Goal: Task Accomplishment & Management: Complete application form

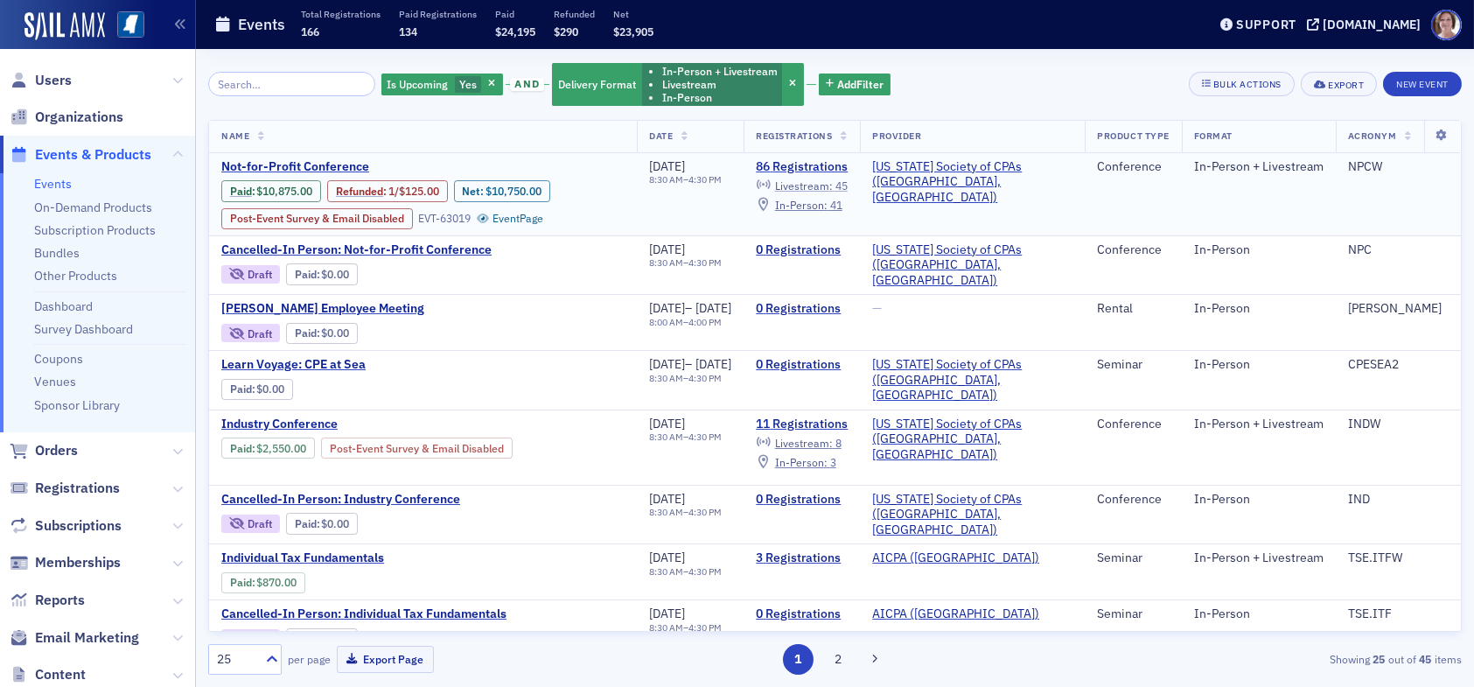
click at [833, 184] on span "Livestream :" at bounding box center [804, 185] width 58 height 14
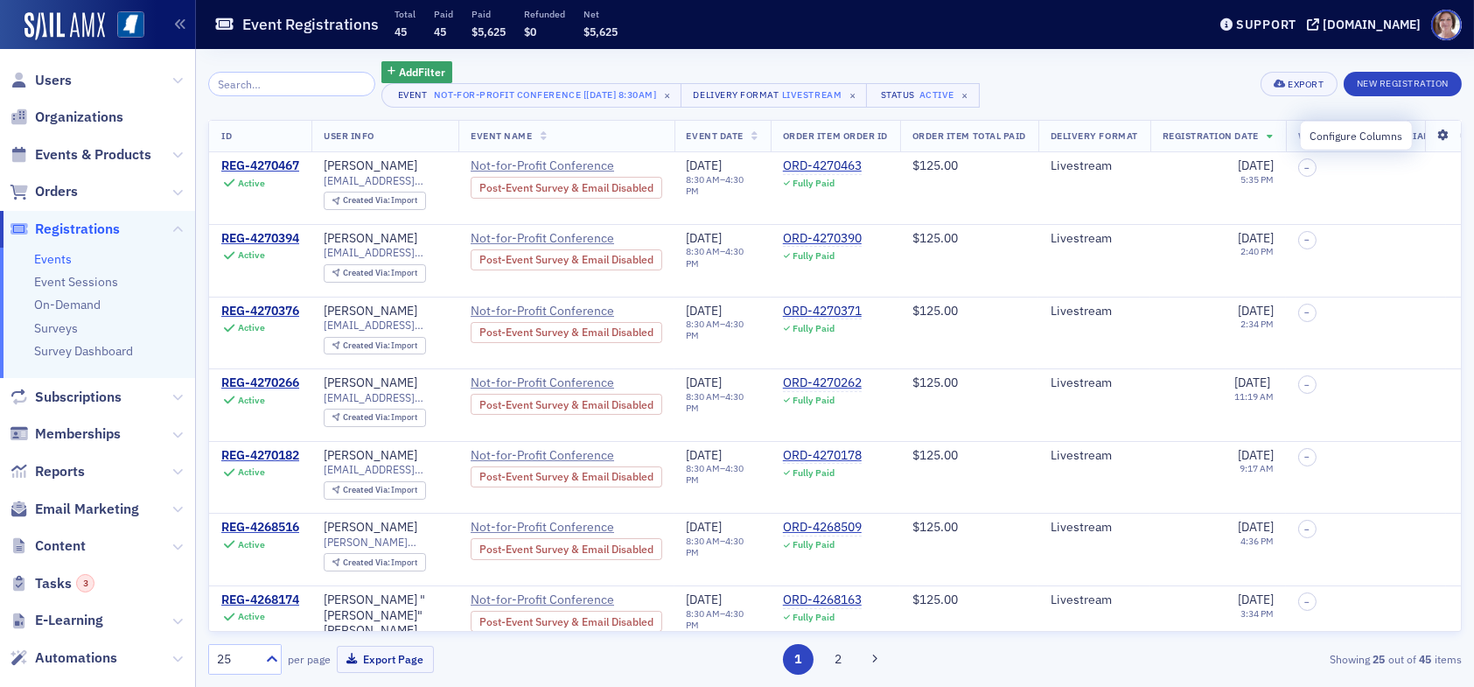
click at [1430, 137] on icon at bounding box center [1443, 135] width 36 height 10
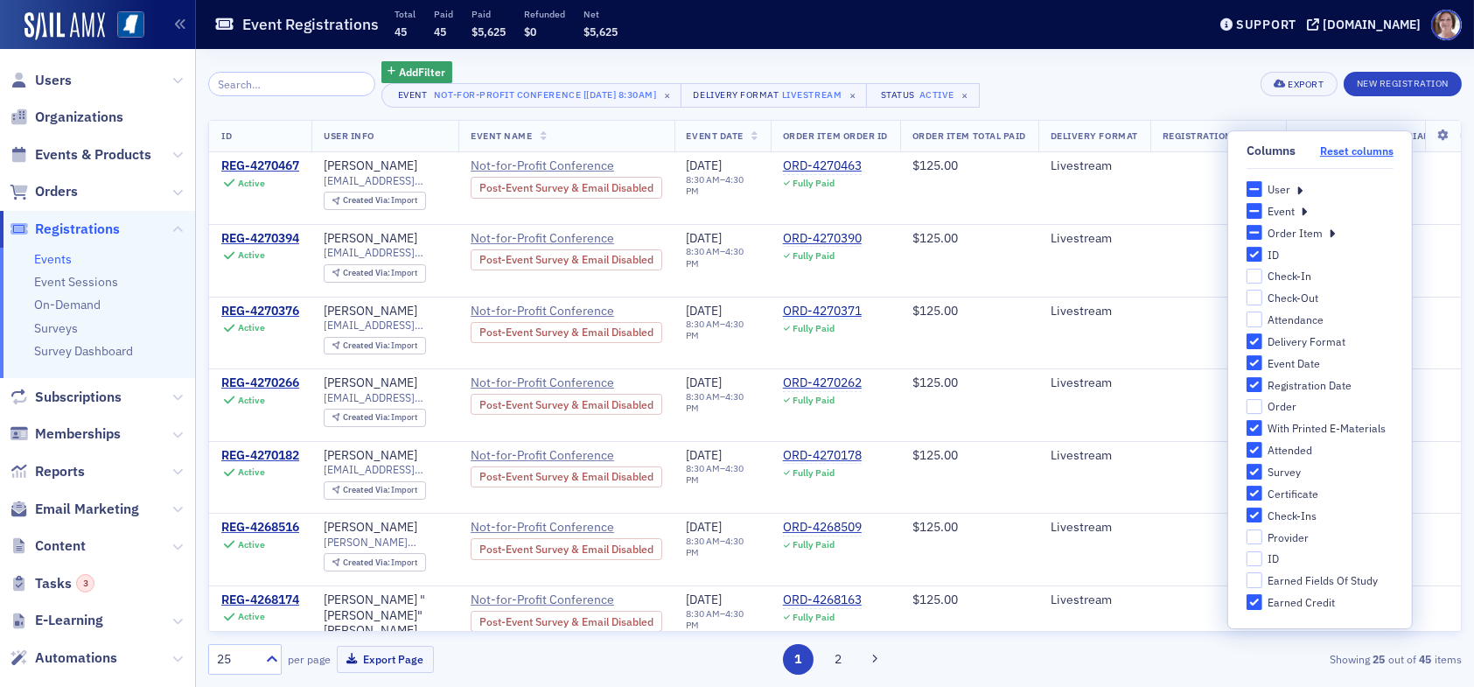
click at [1353, 145] on button "Reset columns" at bounding box center [1356, 150] width 73 height 13
click at [1299, 189] on icon at bounding box center [1300, 189] width 6 height 16
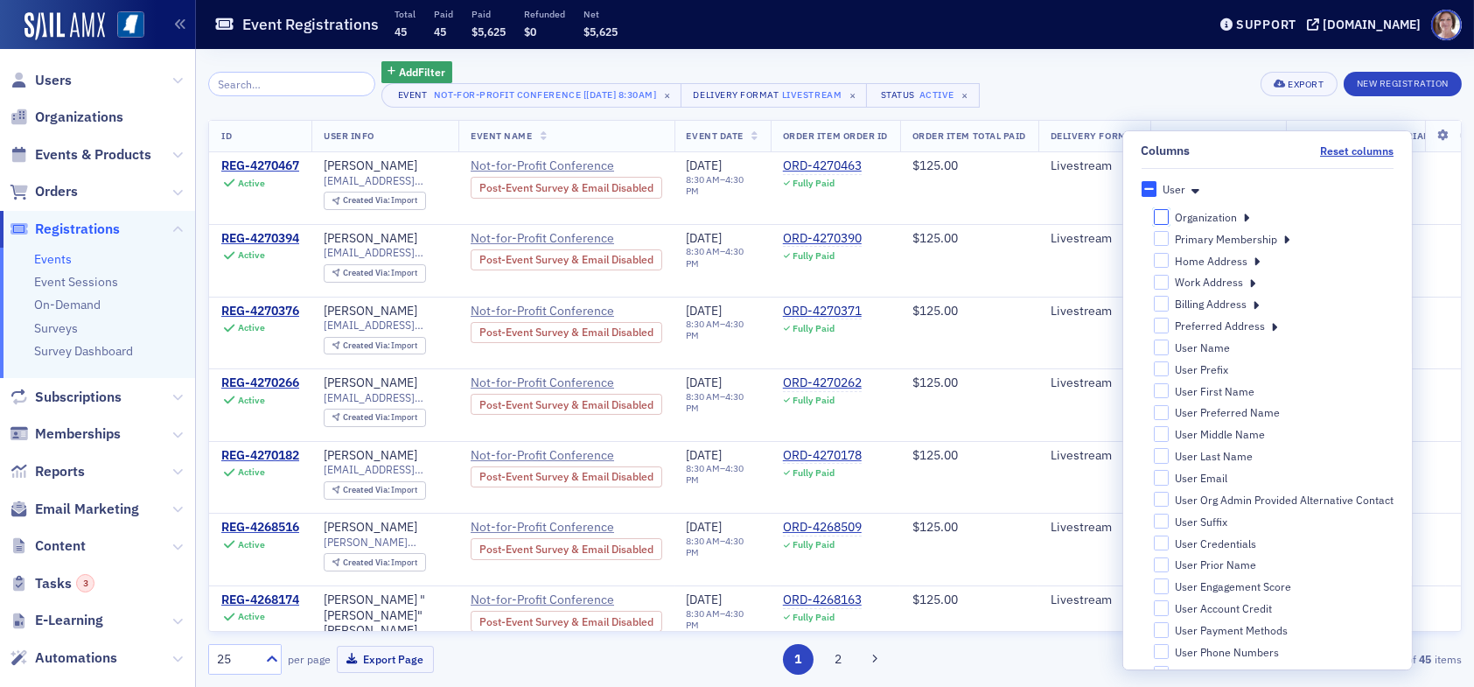
click at [1155, 216] on input "Organization" at bounding box center [1161, 216] width 16 height 15
checkbox input "false"
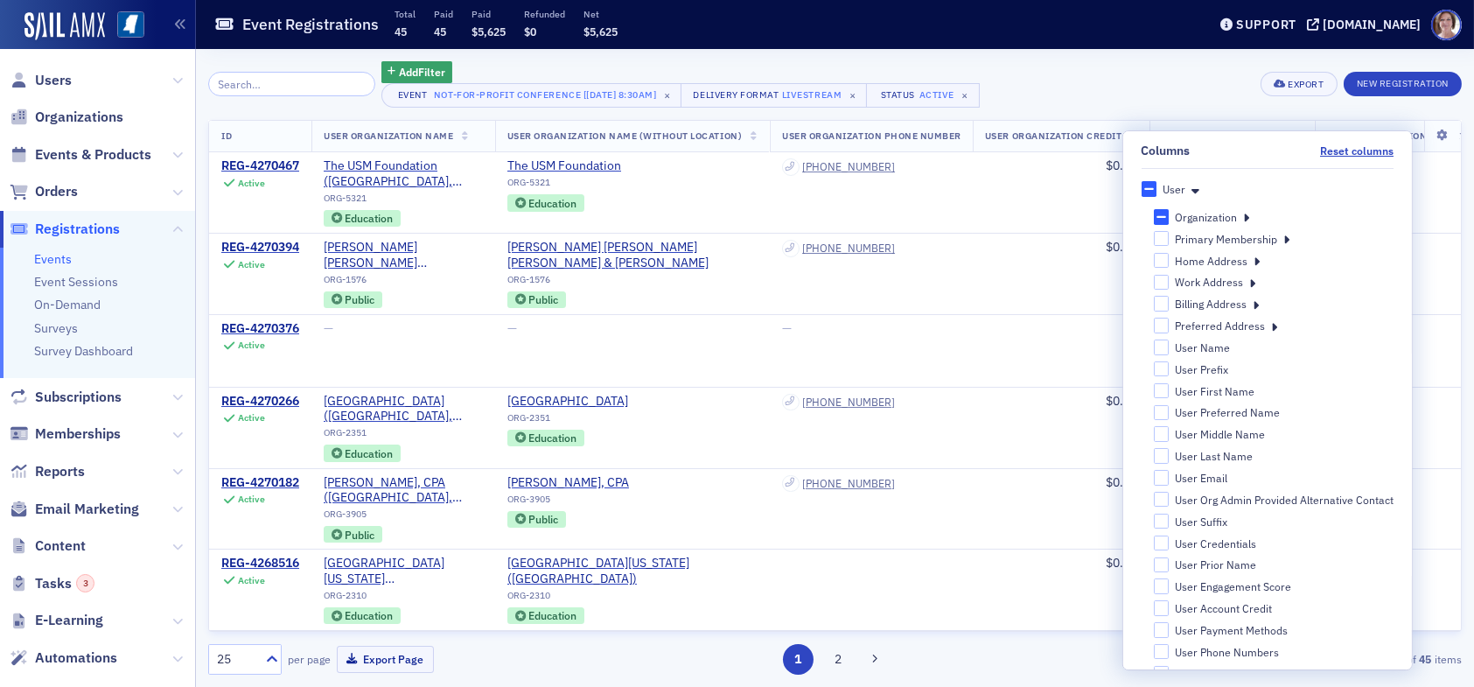
click at [1192, 80] on div "Add Filter Event Not-for-Profit Conference [[DATE] 8:30am] × Delivery Format Li…" at bounding box center [835, 84] width 1254 height 46
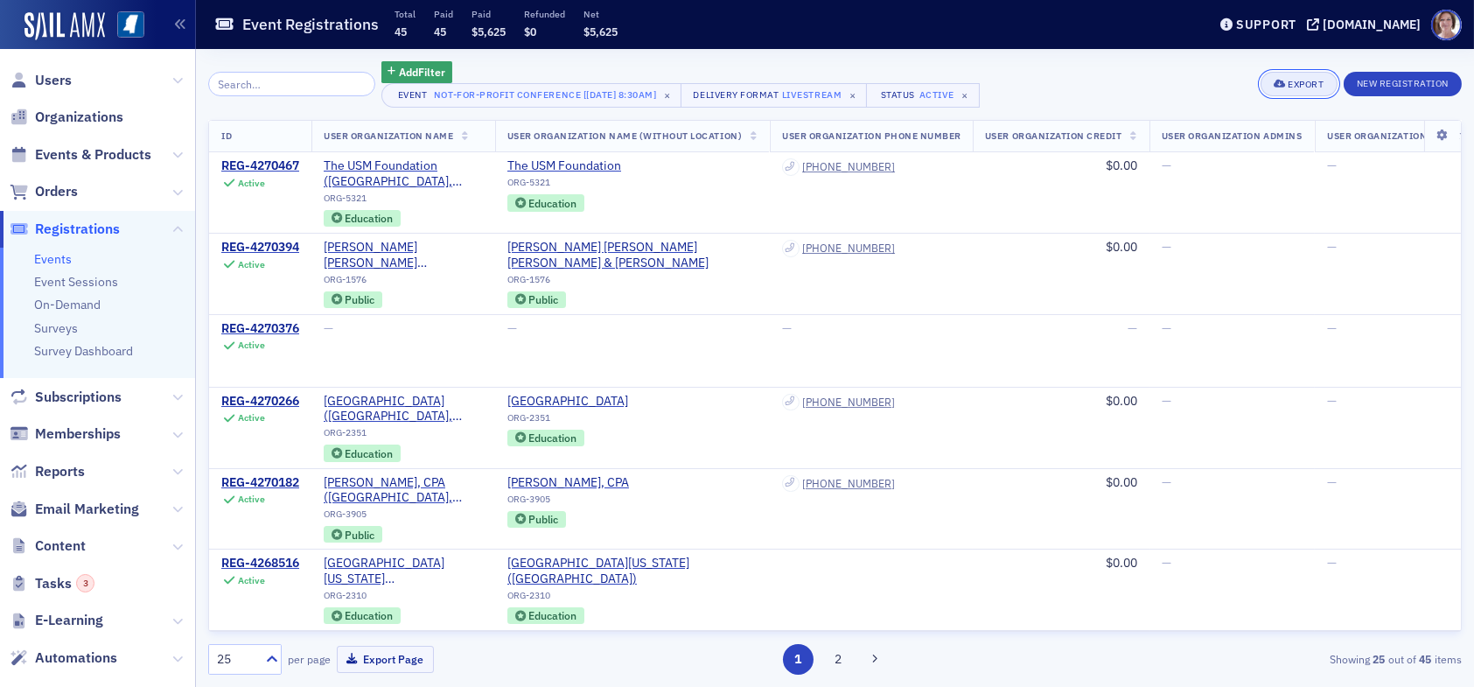
click at [1304, 87] on div "Export" at bounding box center [1306, 85] width 36 height 10
click at [1278, 144] on button "Export All ( 45 Event Registrations )" at bounding box center [1239, 143] width 189 height 28
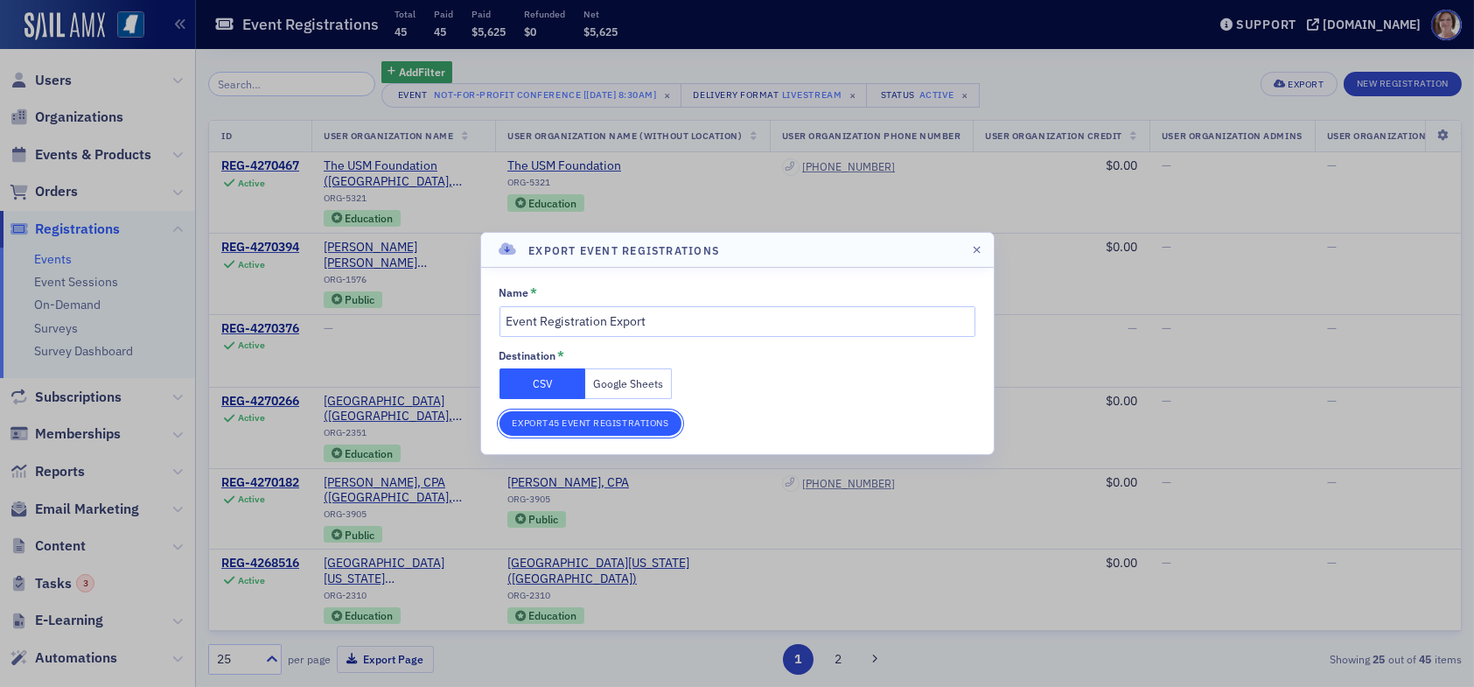
click at [660, 424] on button "Export 45 Event Registrations" at bounding box center [591, 423] width 183 height 24
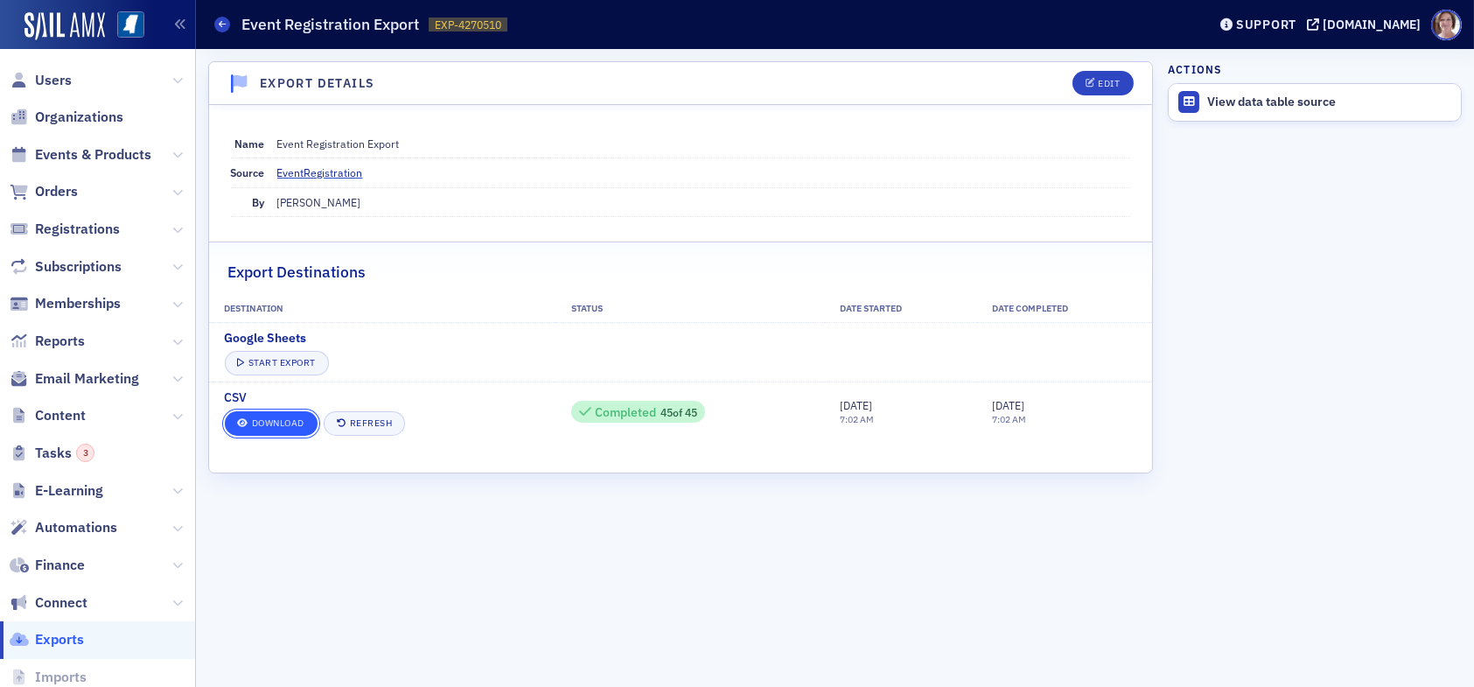
click at [291, 419] on link "Download" at bounding box center [271, 423] width 93 height 24
click at [56, 89] on span "Users" at bounding box center [97, 80] width 195 height 38
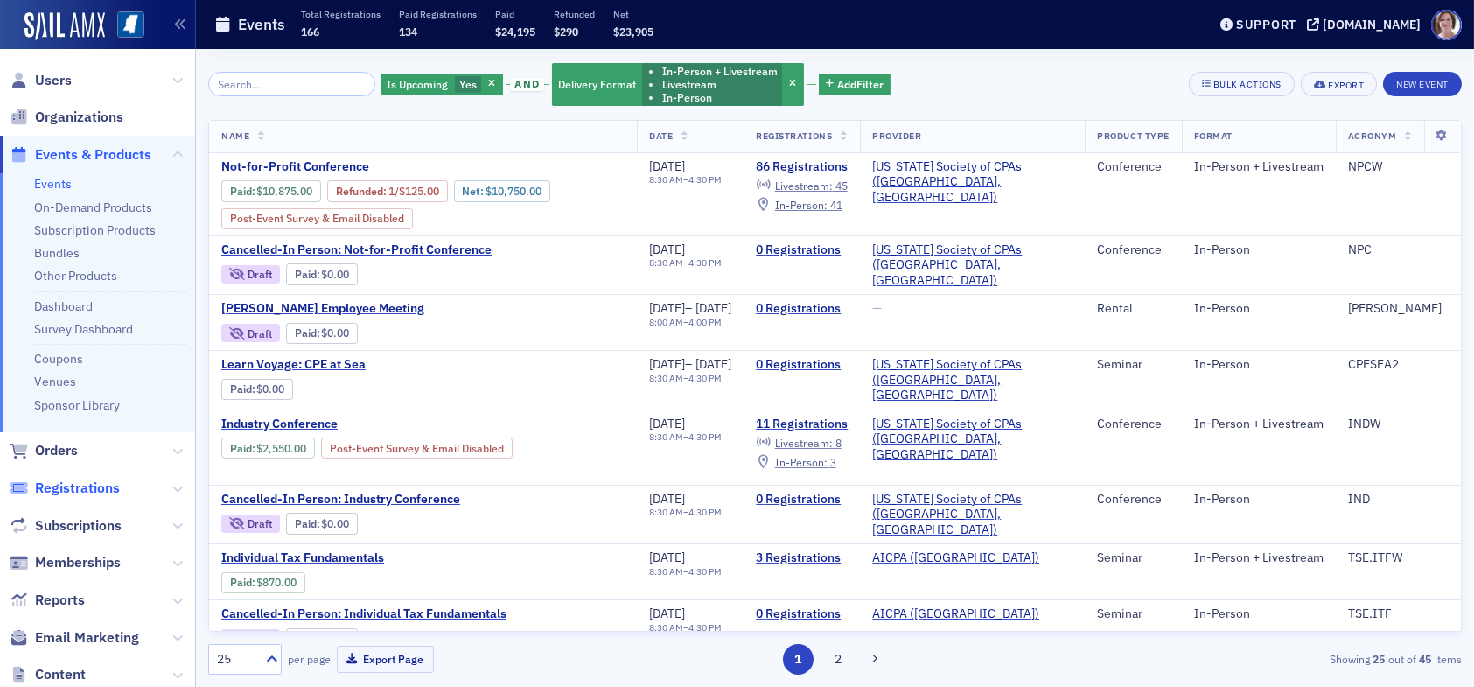
click at [99, 486] on span "Registrations" at bounding box center [77, 488] width 85 height 19
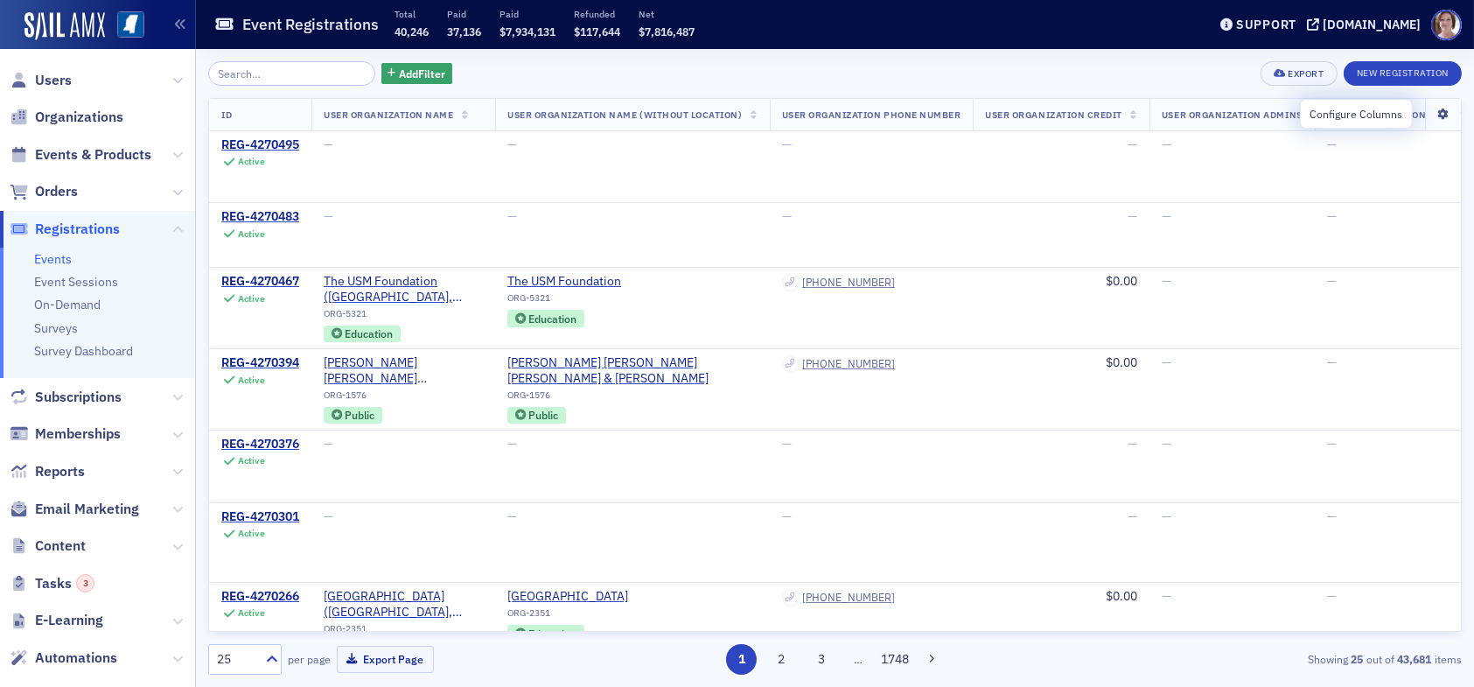
click at [1429, 111] on icon at bounding box center [1443, 114] width 36 height 10
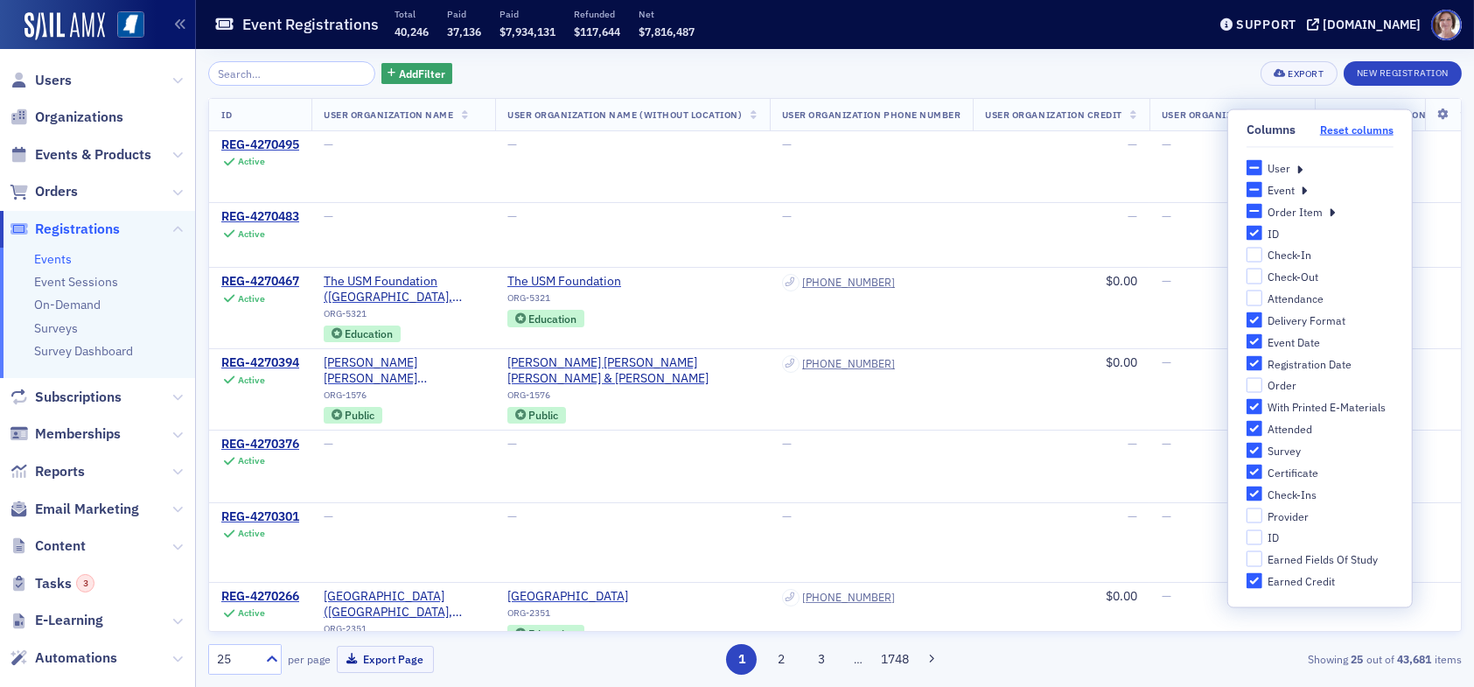
click at [1358, 126] on button "Reset columns" at bounding box center [1356, 129] width 73 height 13
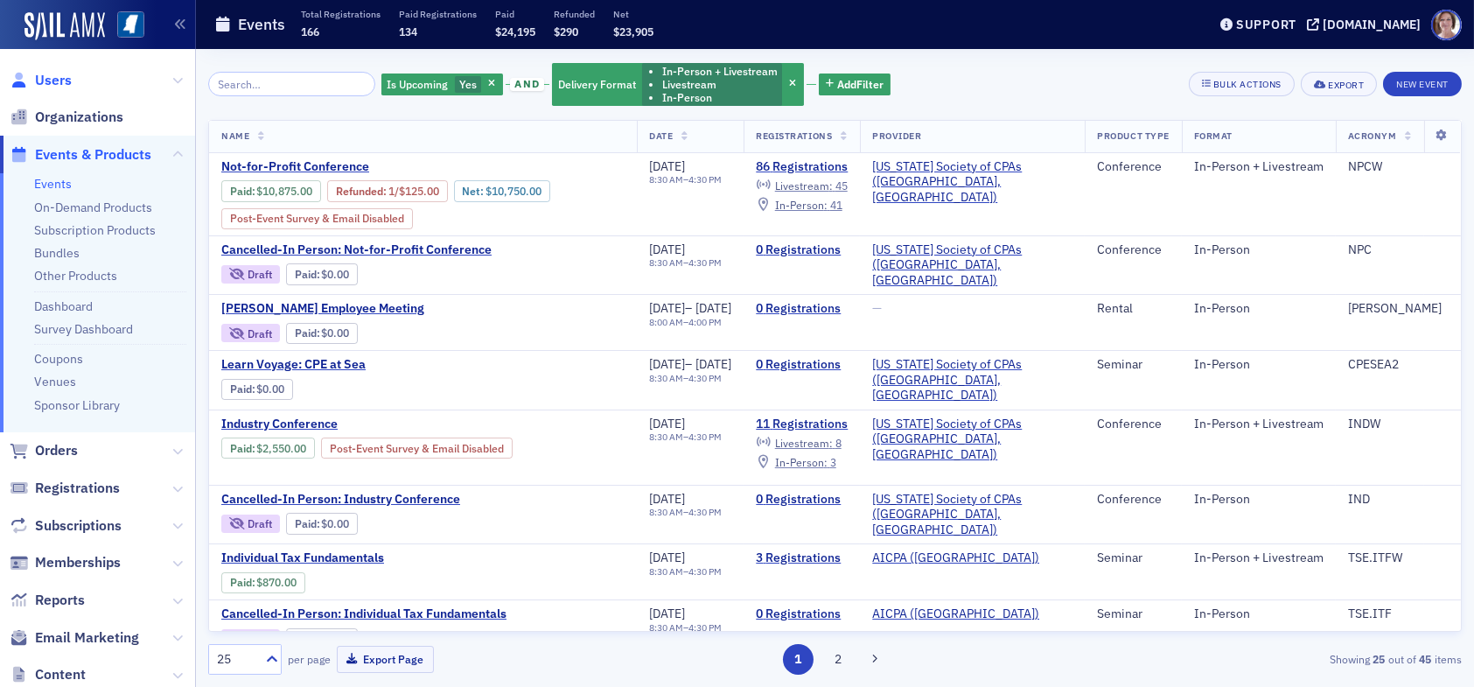
click at [51, 80] on span "Users" at bounding box center [53, 80] width 37 height 19
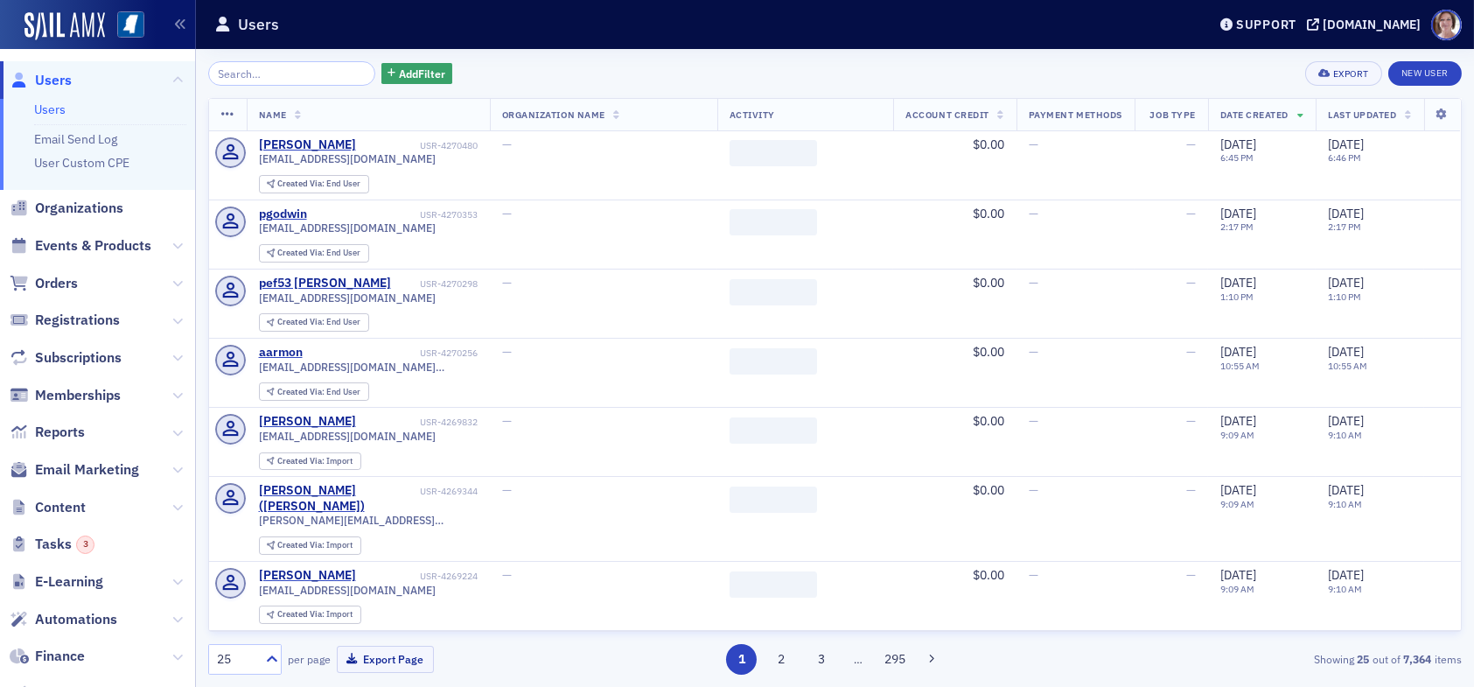
click at [275, 76] on input "search" at bounding box center [291, 73] width 167 height 24
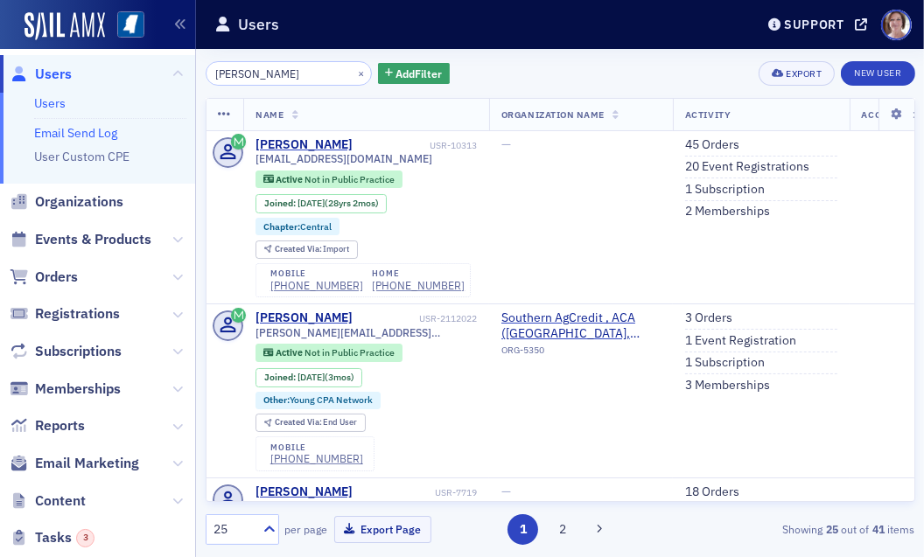
type input "Deborah Gilbert"
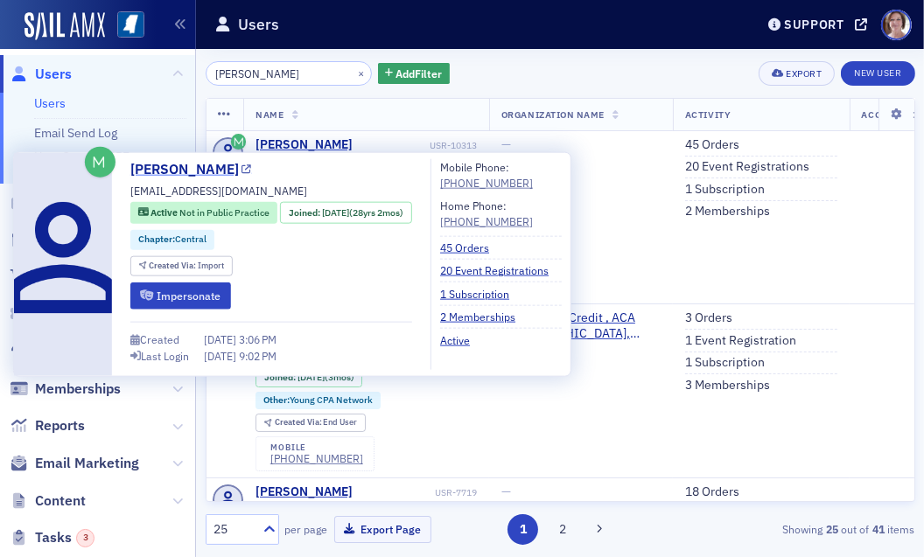
click at [214, 167] on link "Deborah Gilbert" at bounding box center [191, 169] width 122 height 21
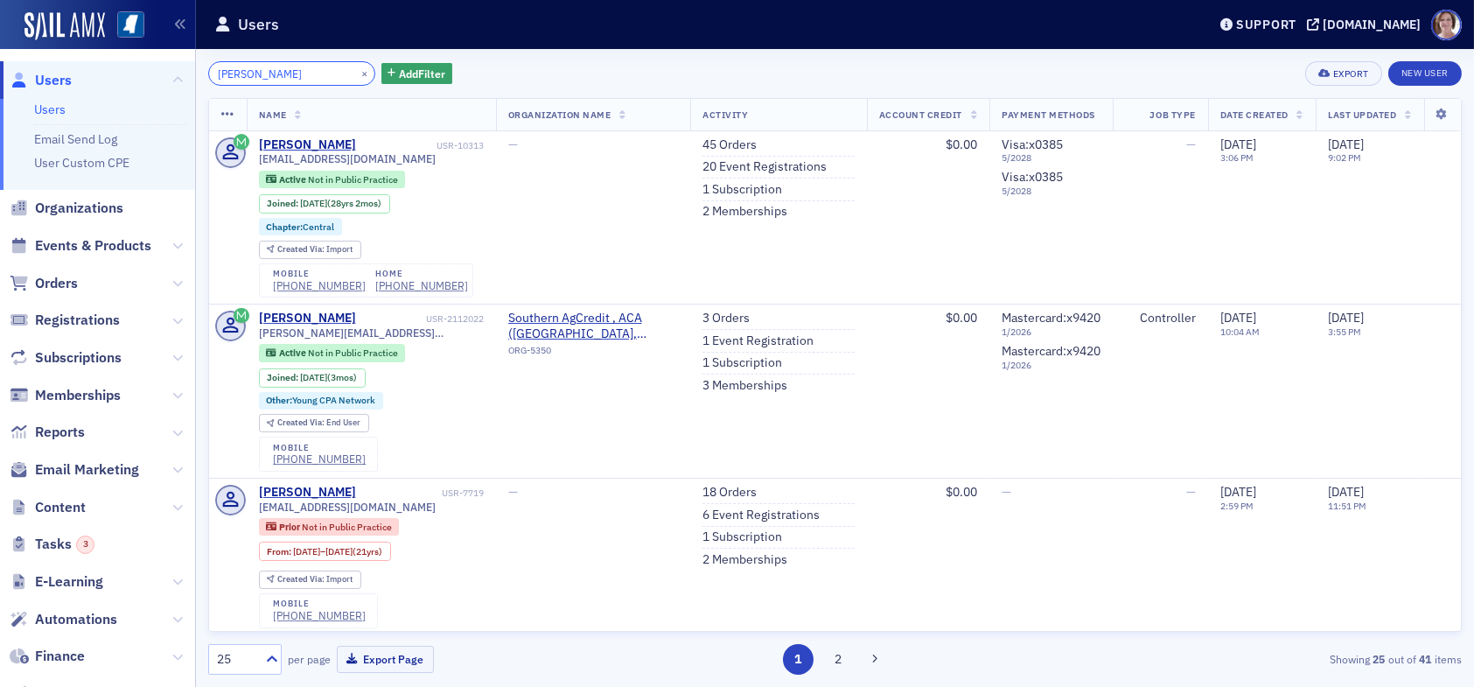
drag, startPoint x: 313, startPoint y: 75, endPoint x: 72, endPoint y: 64, distance: 241.7
click at [72, 64] on div "Users Users Email Send Log User Custom CPE Organizations Events & Products Orde…" at bounding box center [737, 343] width 1474 height 687
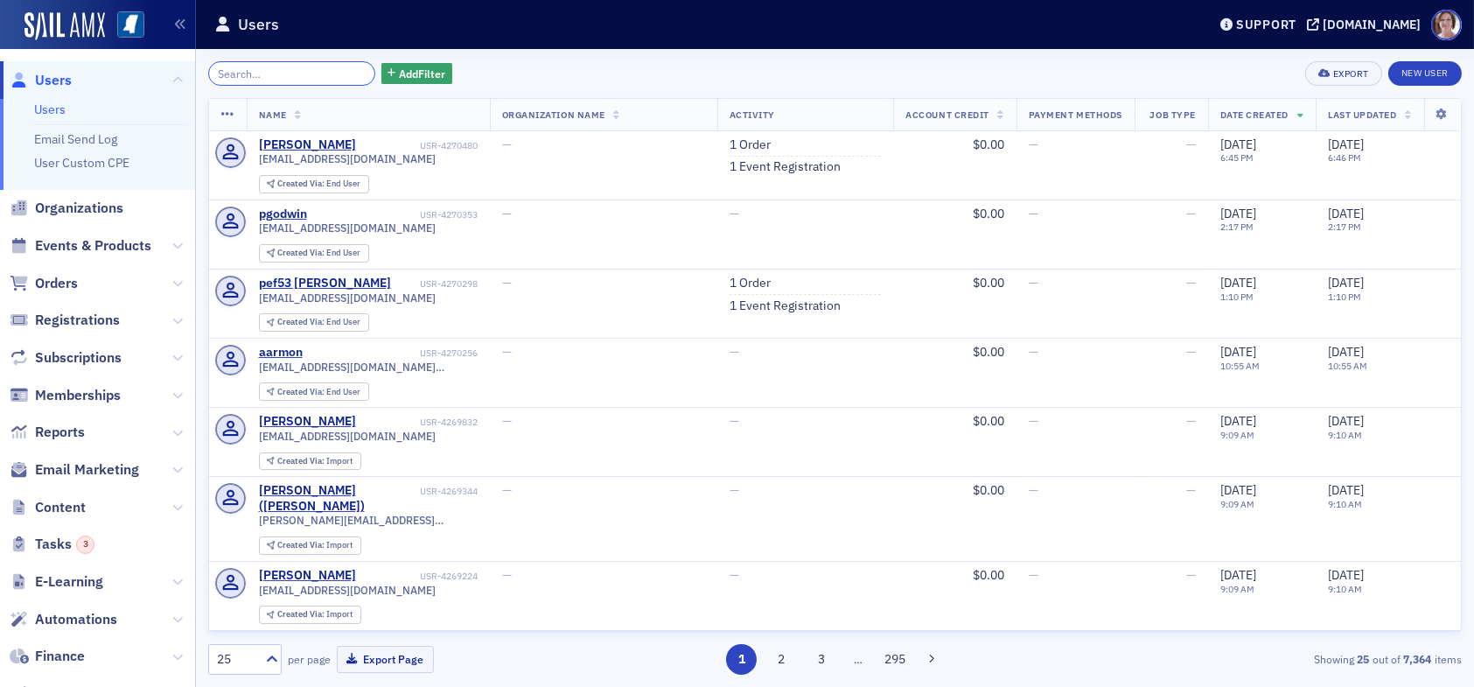
click at [280, 70] on input "search" at bounding box center [291, 73] width 167 height 24
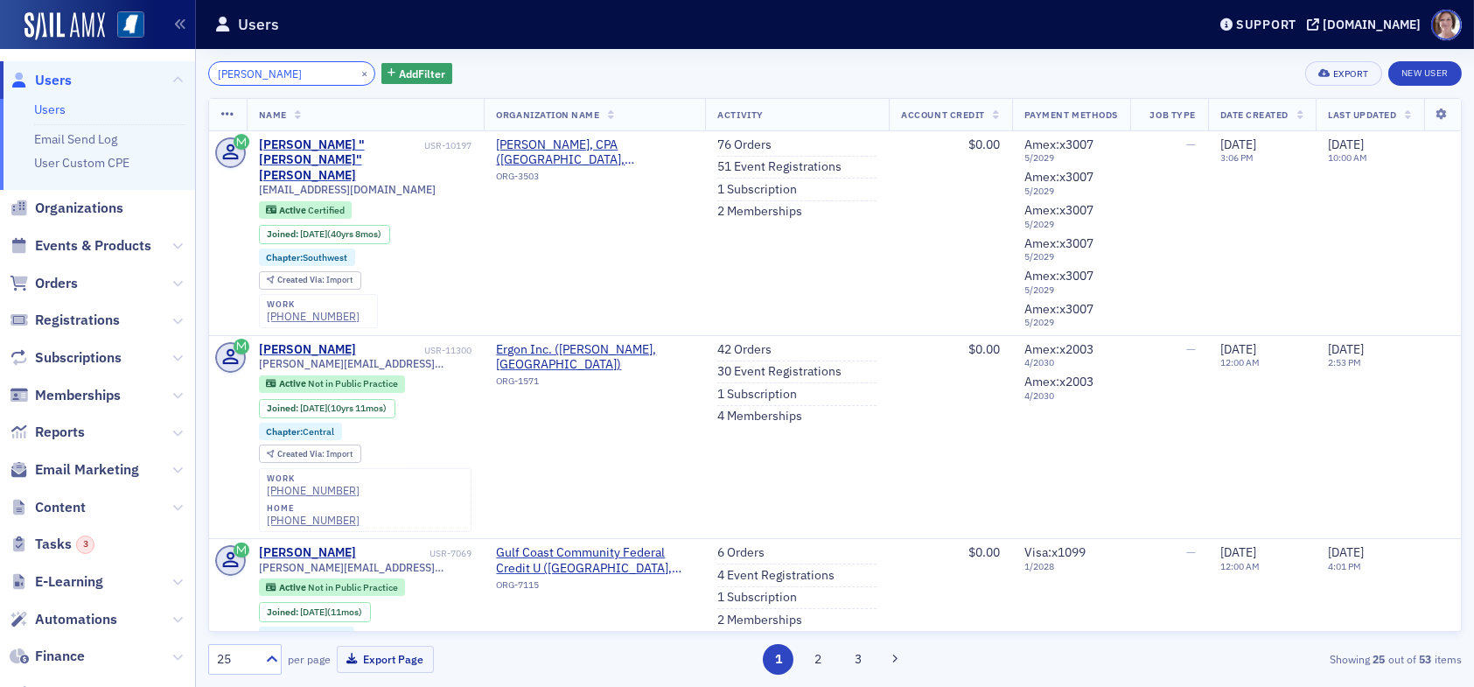
drag, startPoint x: 293, startPoint y: 72, endPoint x: 174, endPoint y: 74, distance: 119.0
click at [174, 74] on div "Users Users Email Send Log User Custom CPE Organizations Events & Products Orde…" at bounding box center [737, 343] width 1474 height 687
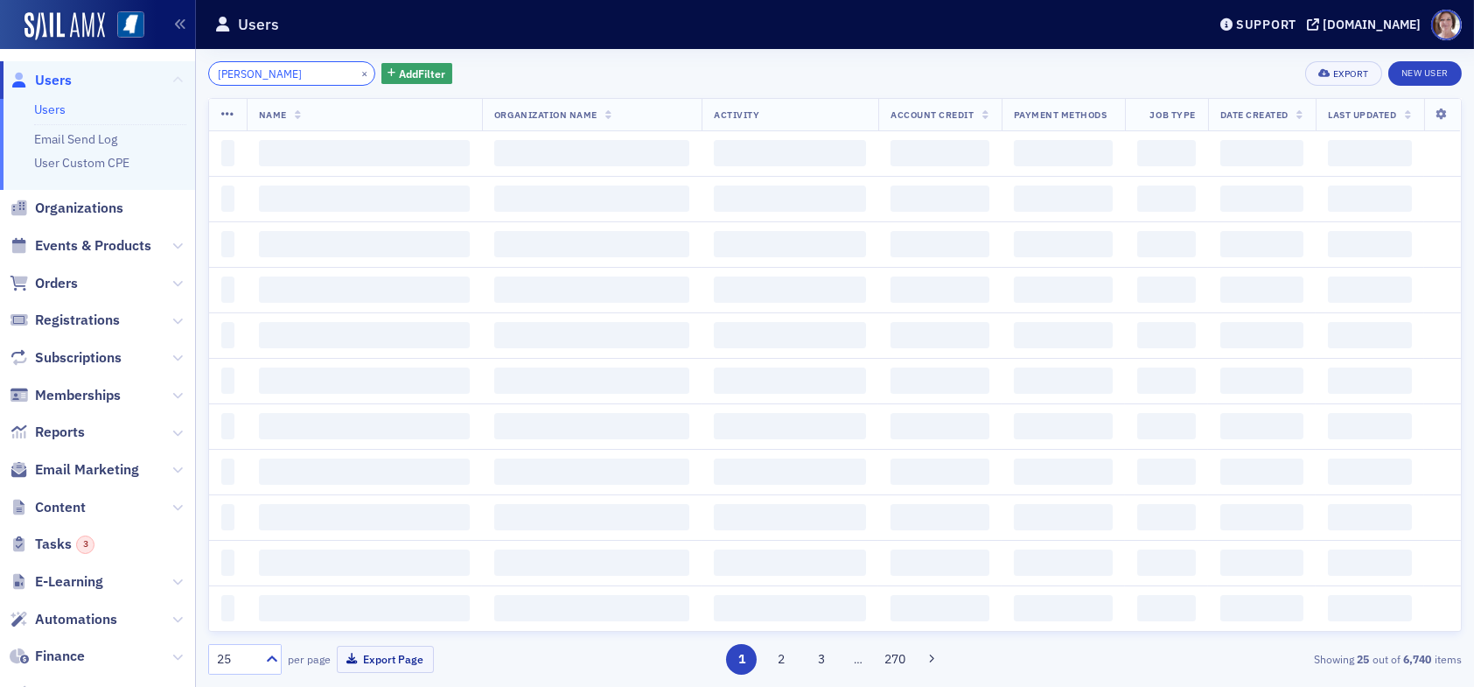
type input "miya bates"
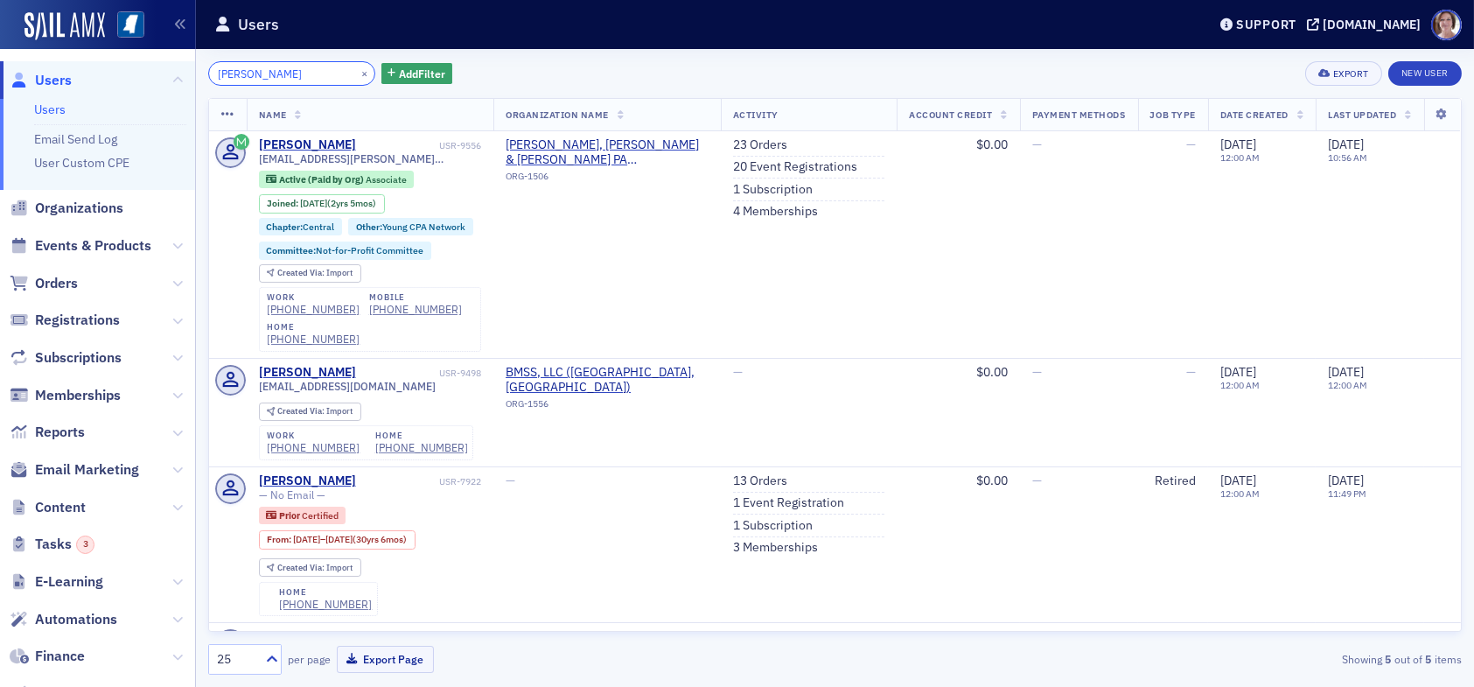
click at [287, 72] on input "miya bates" at bounding box center [291, 73] width 167 height 24
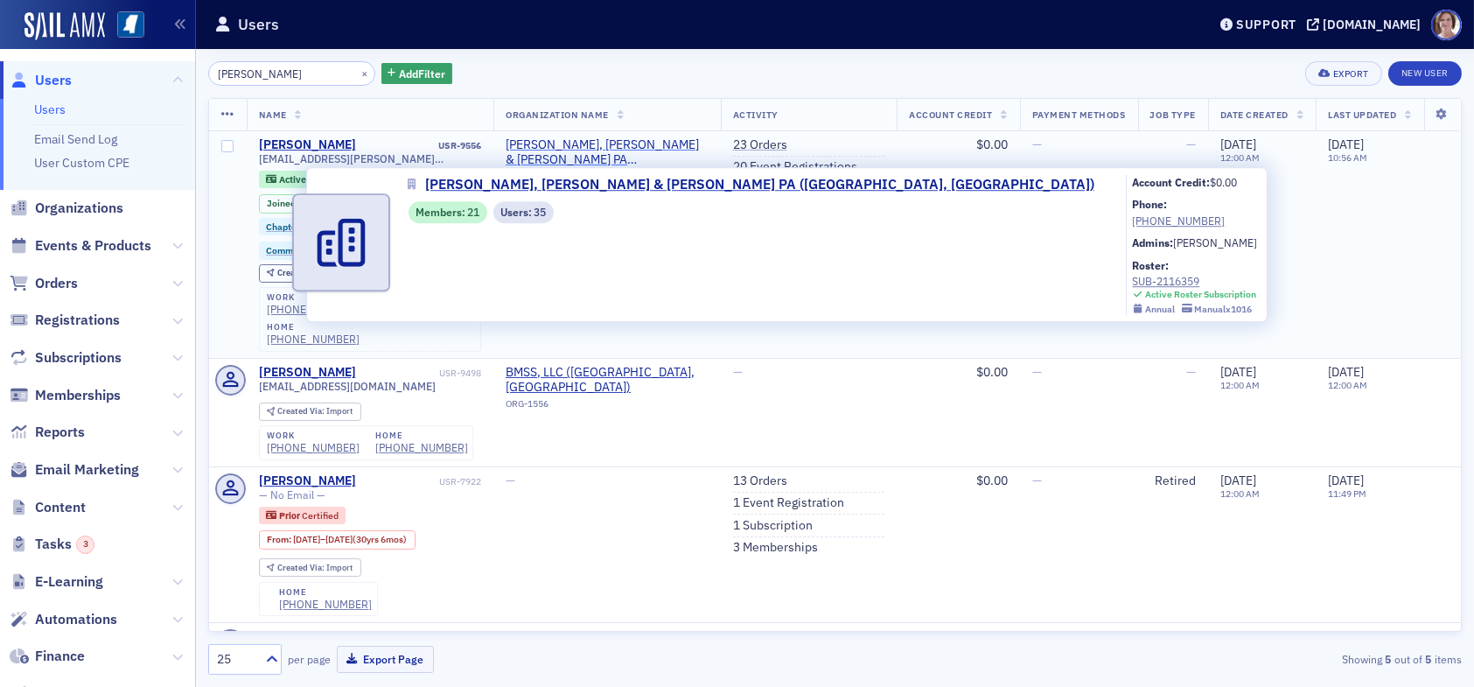
click at [606, 143] on span "[PERSON_NAME], [PERSON_NAME] & [PERSON_NAME] PA ([GEOGRAPHIC_DATA], [GEOGRAPHIC…" at bounding box center [607, 152] width 203 height 31
select select "US"
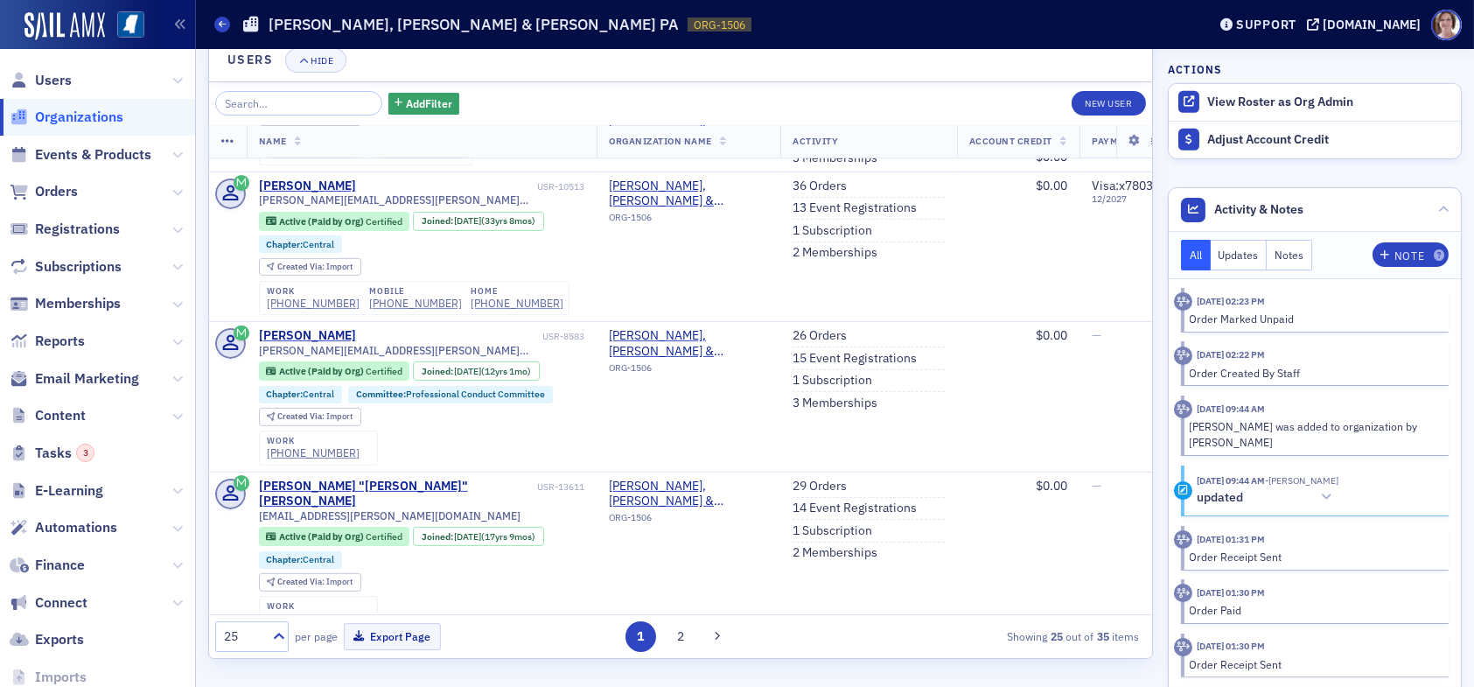
scroll to position [1206, 0]
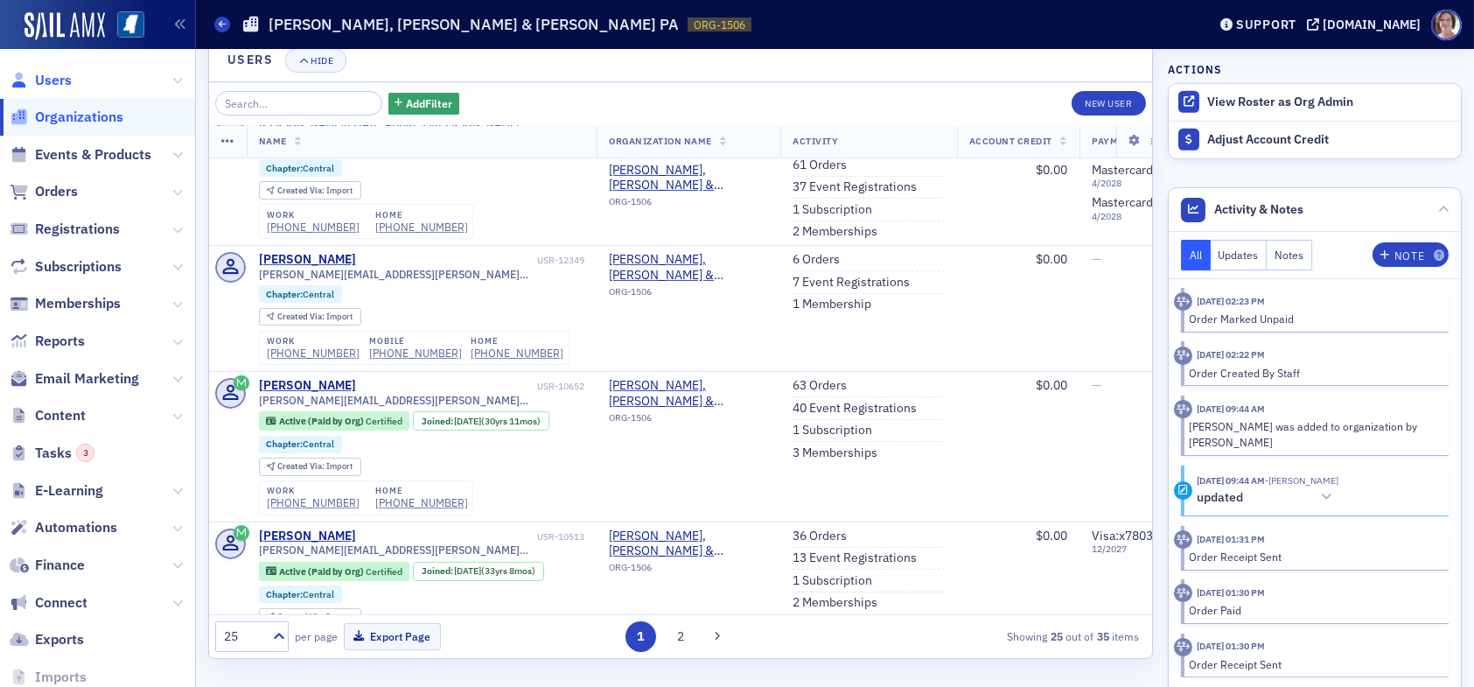
click at [35, 73] on span "Users" at bounding box center [53, 80] width 37 height 19
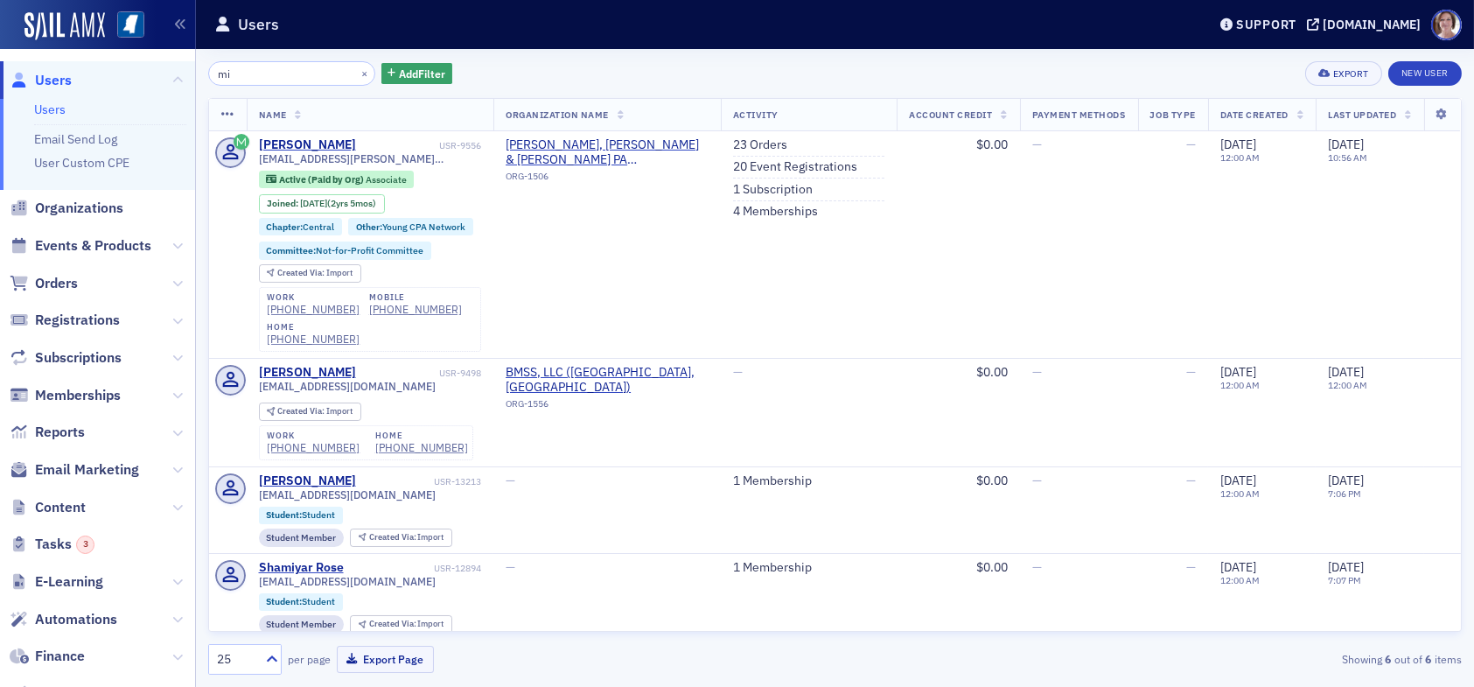
type input "m"
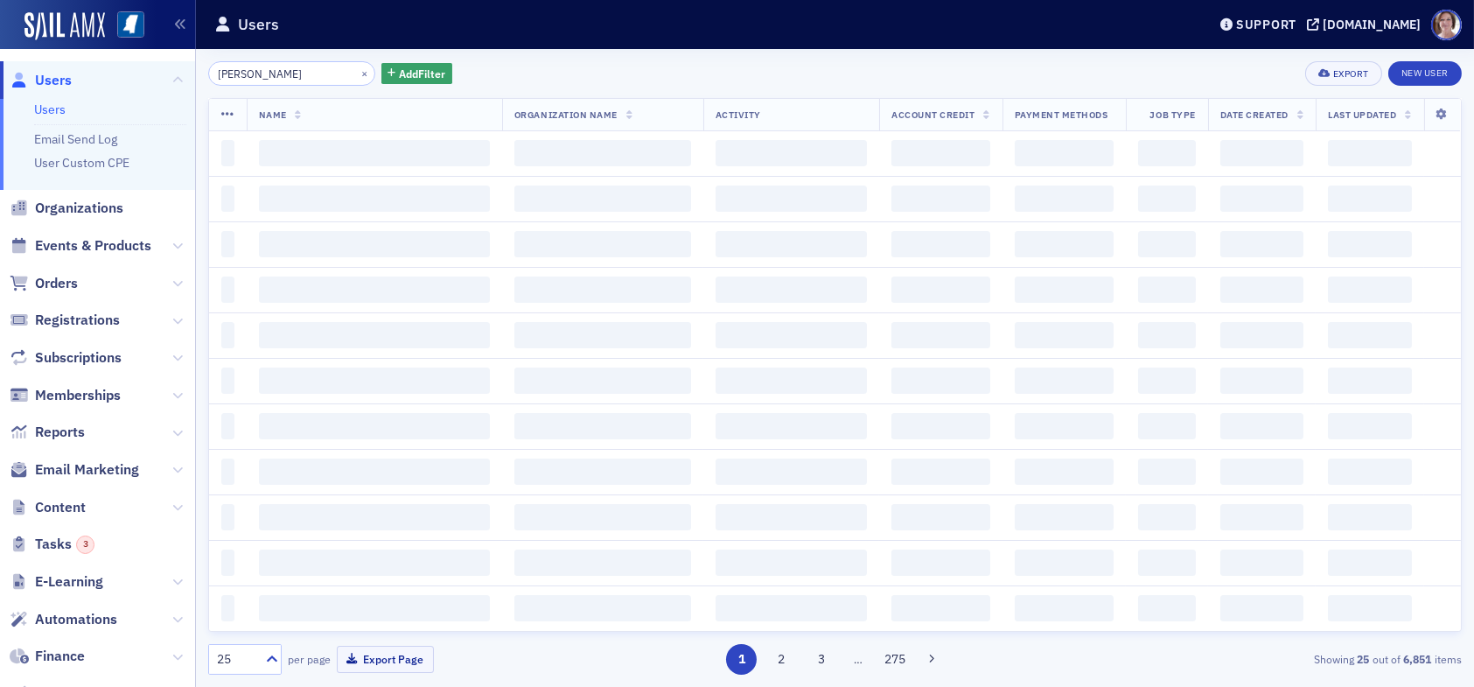
type input "Owen Jackson"
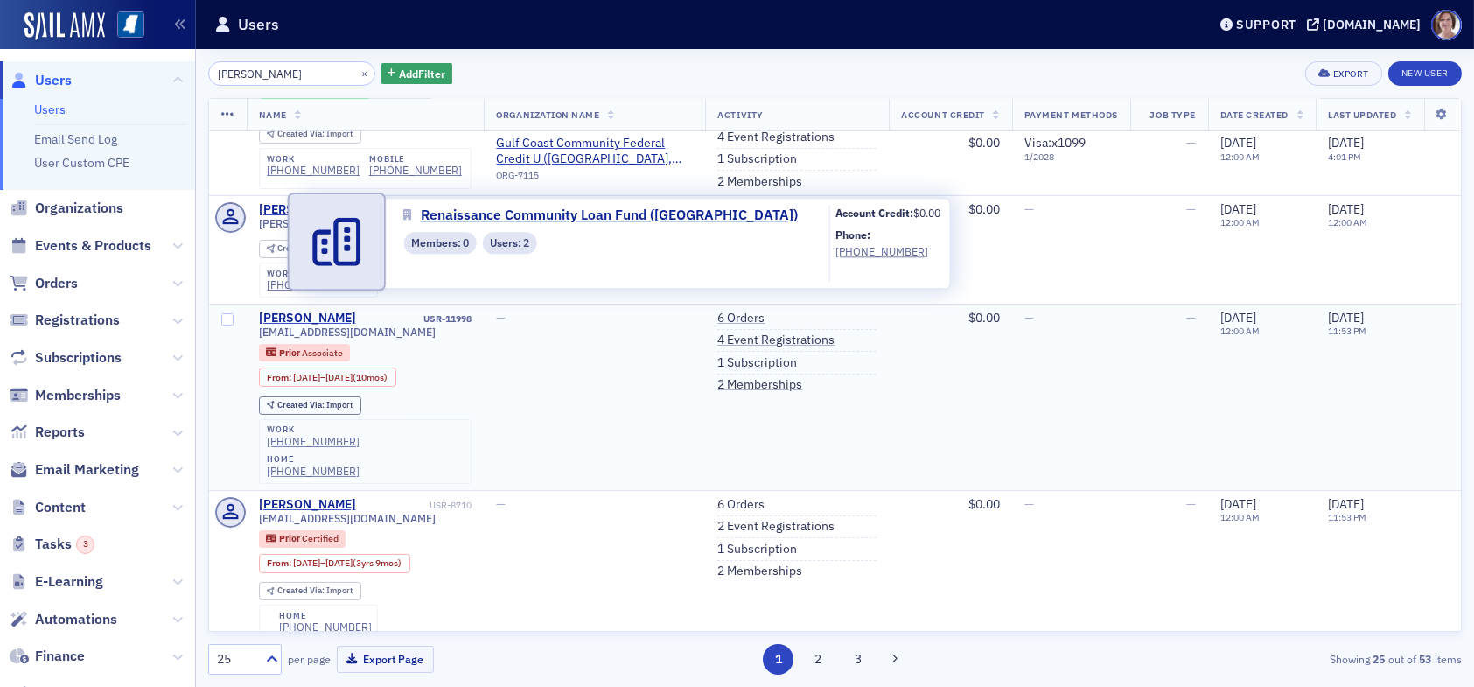
scroll to position [525, 0]
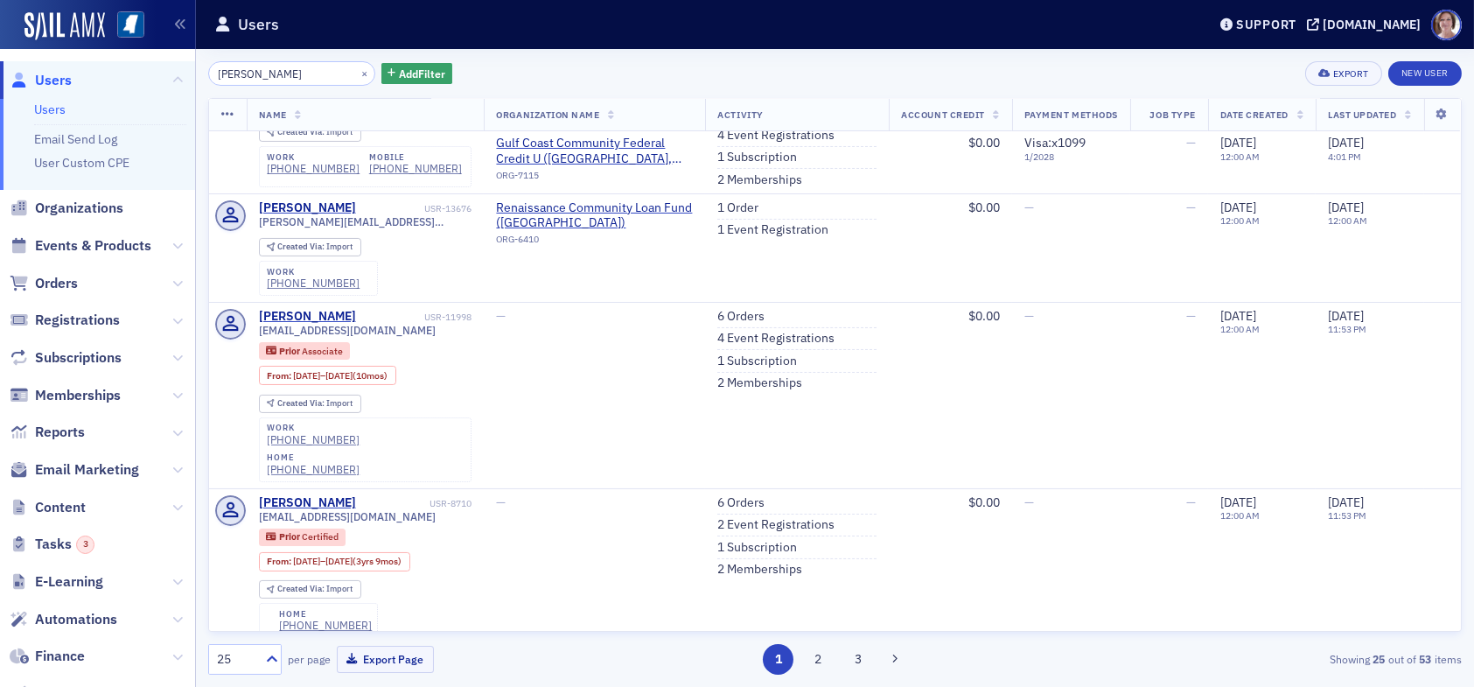
drag, startPoint x: 306, startPoint y: 75, endPoint x: 117, endPoint y: 65, distance: 189.3
click at [138, 71] on div "Users Users Email Send Log User Custom CPE Organizations Events & Products Orde…" at bounding box center [737, 343] width 1474 height 687
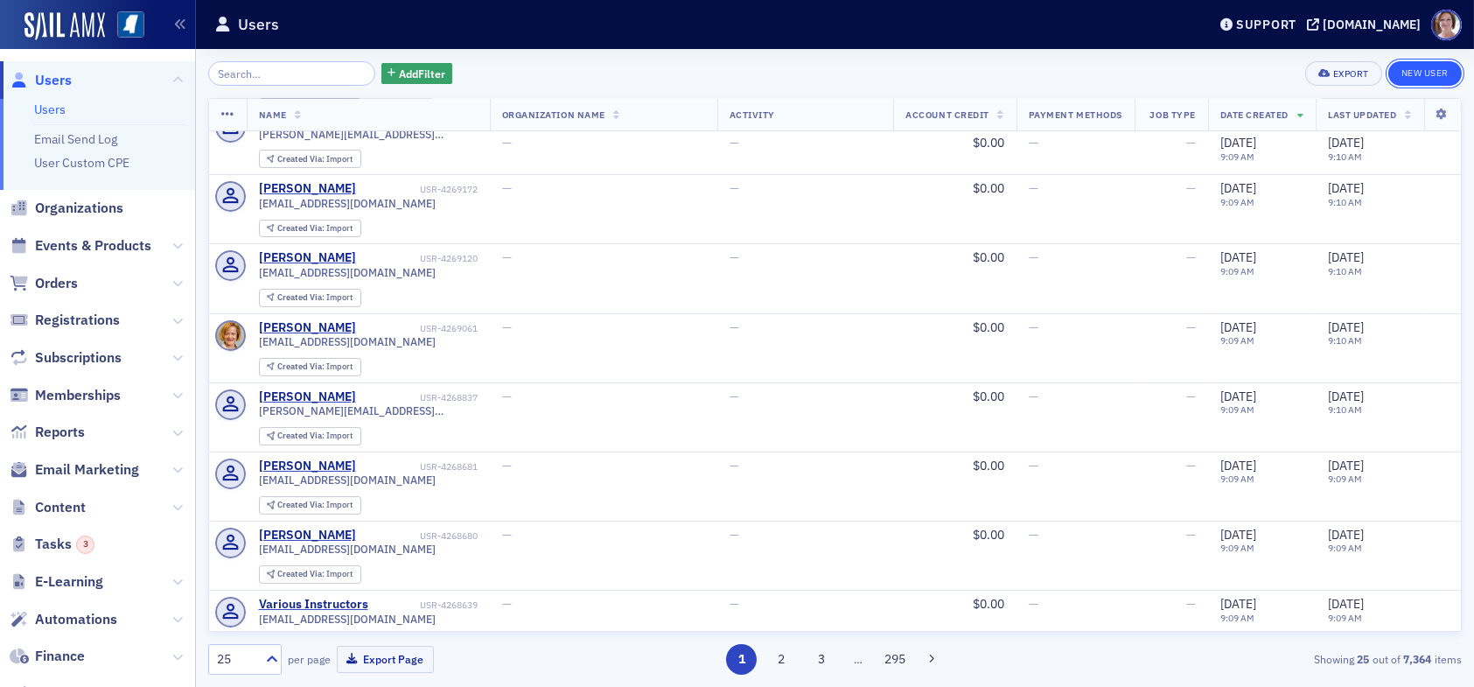
click at [1424, 73] on link "New User" at bounding box center [1424, 73] width 73 height 24
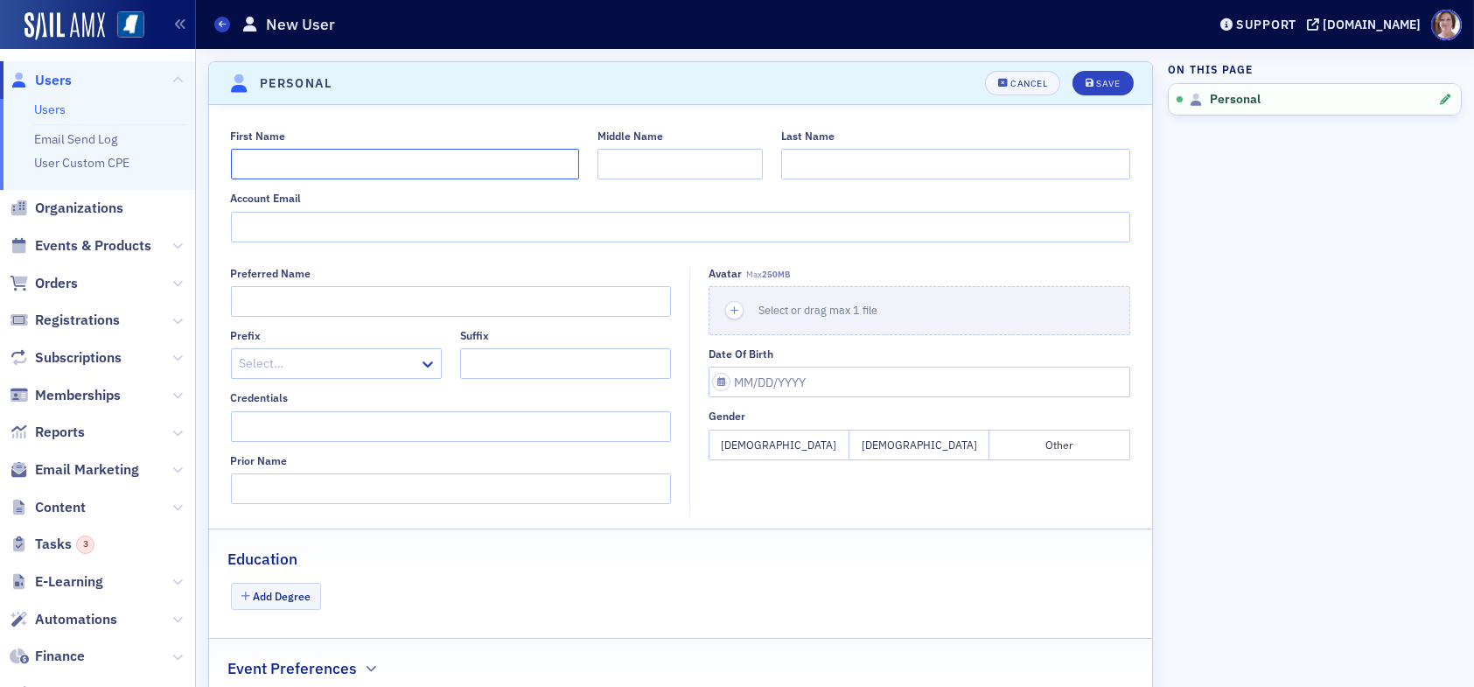
click at [356, 167] on input "First Name" at bounding box center [405, 164] width 349 height 31
type input "Owen"
type input "Jackson"
click at [617, 237] on input "Account Email" at bounding box center [681, 227] width 900 height 31
type input "o"
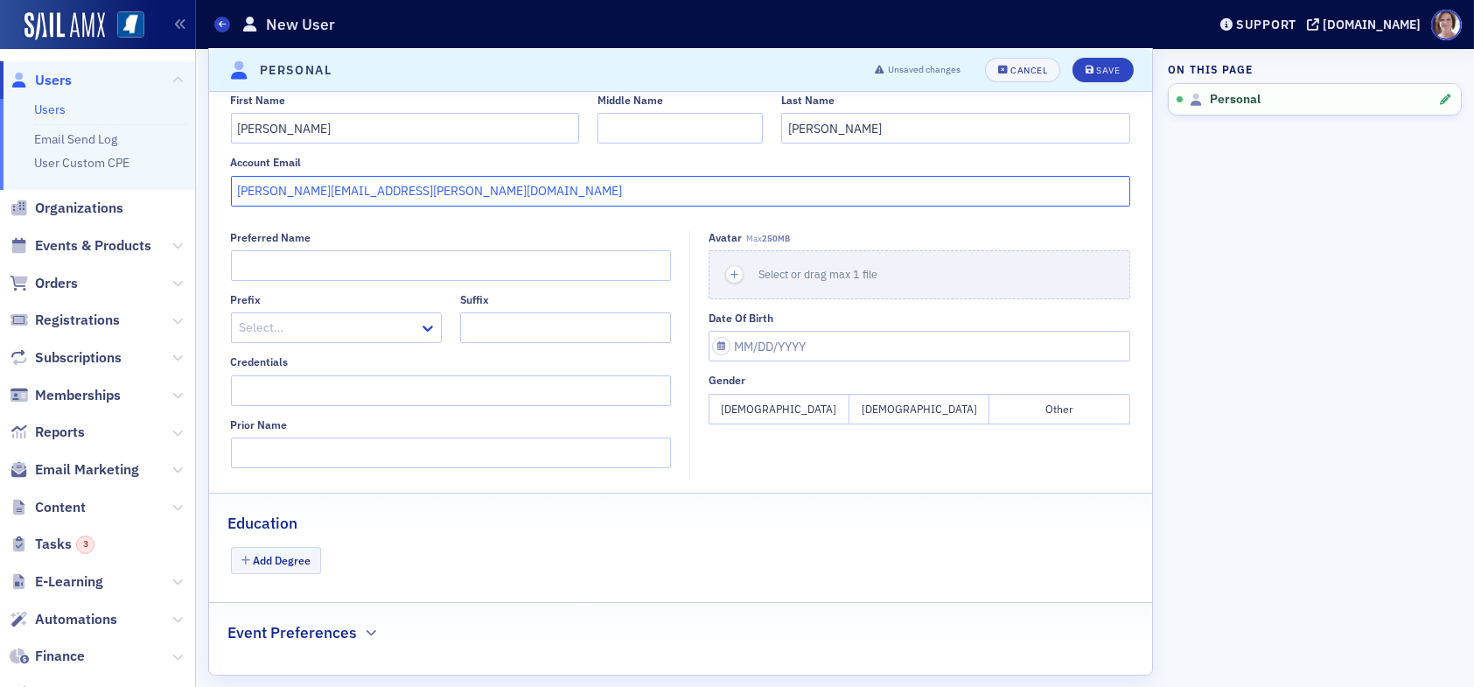
scroll to position [54, 0]
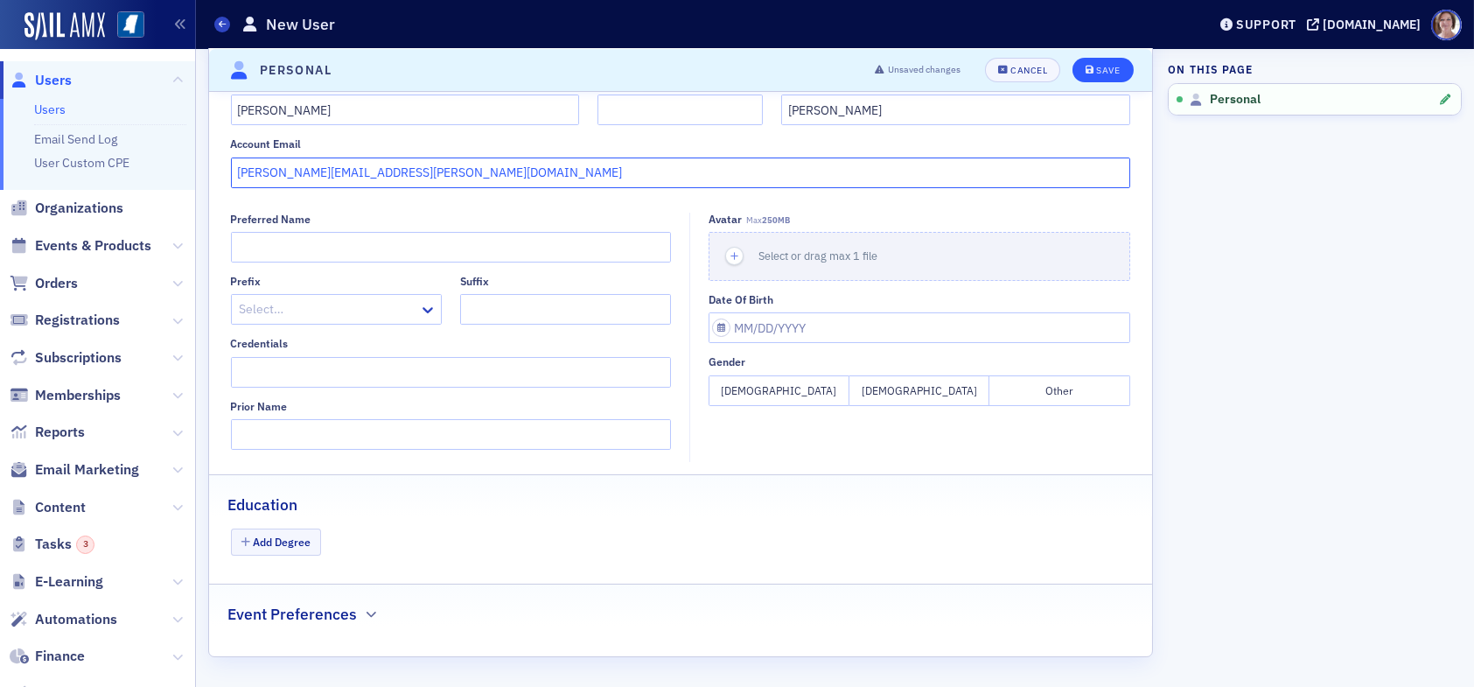
type input "Owen.Jackson@mcl.cpa"
click at [1096, 66] on div "Save" at bounding box center [1108, 71] width 24 height 10
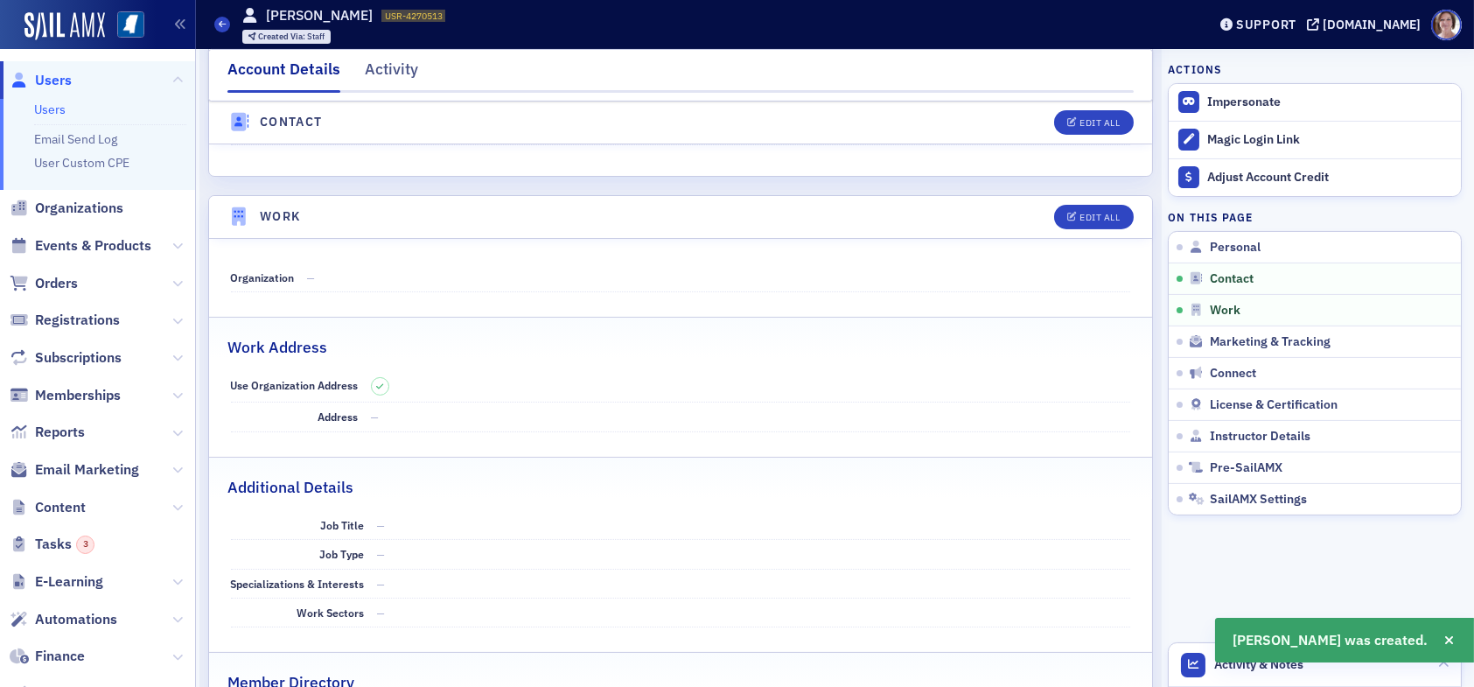
scroll to position [997, 0]
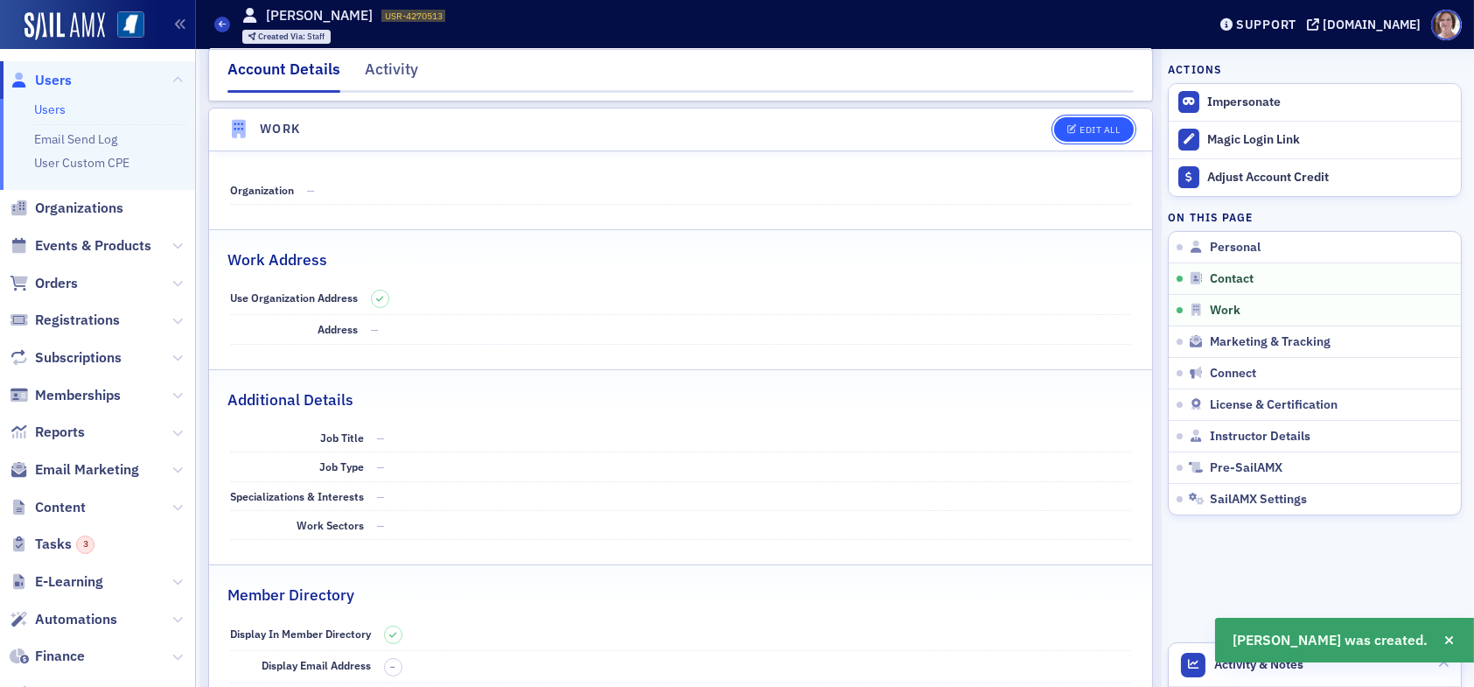
click at [1076, 134] on button "Edit All" at bounding box center [1093, 129] width 79 height 24
select select "US"
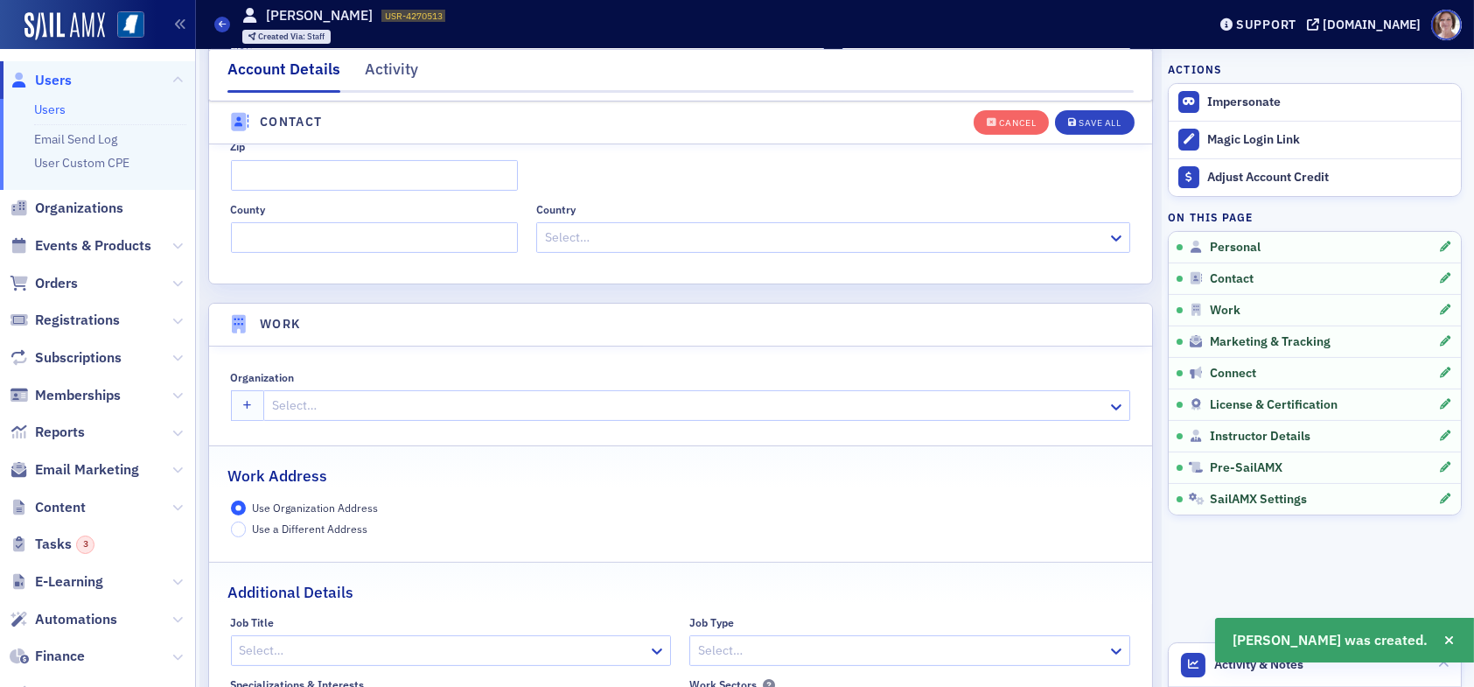
scroll to position [1383, 0]
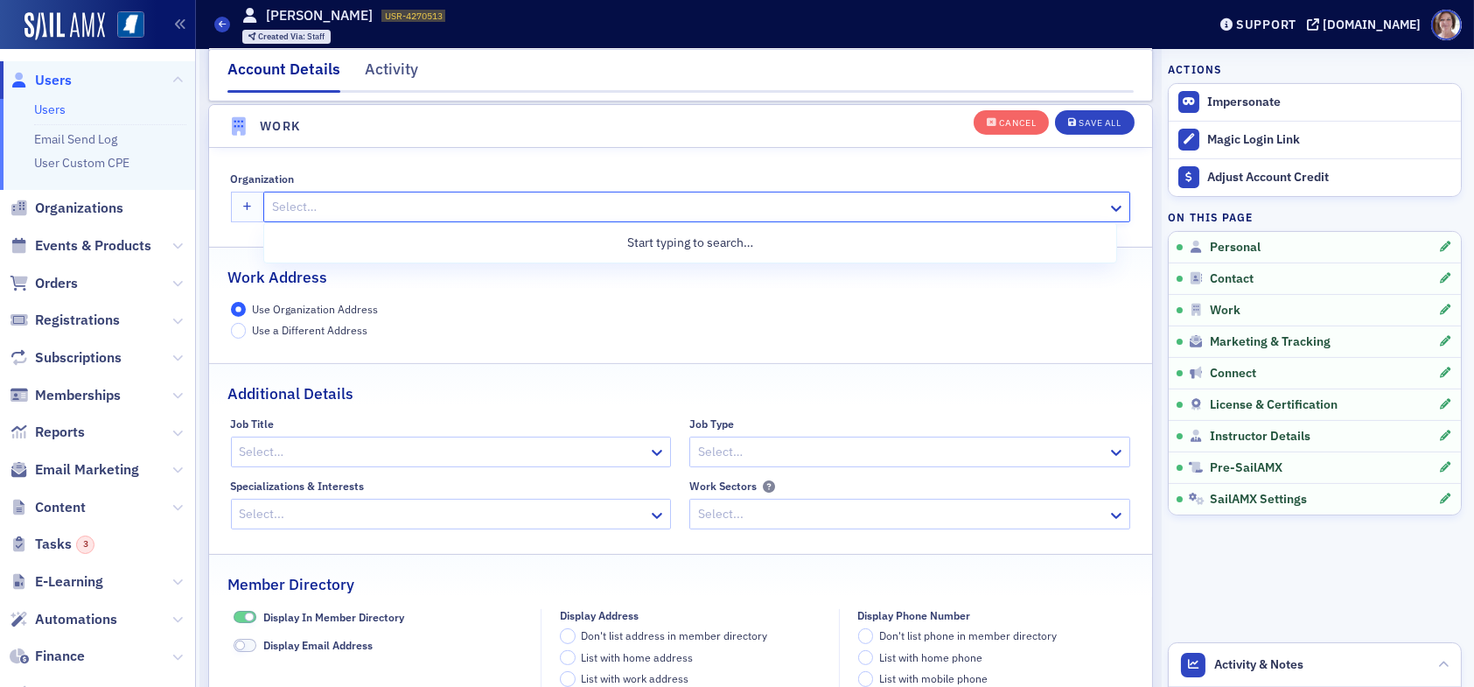
click at [459, 209] on div at bounding box center [688, 207] width 836 height 22
type input "matthews"
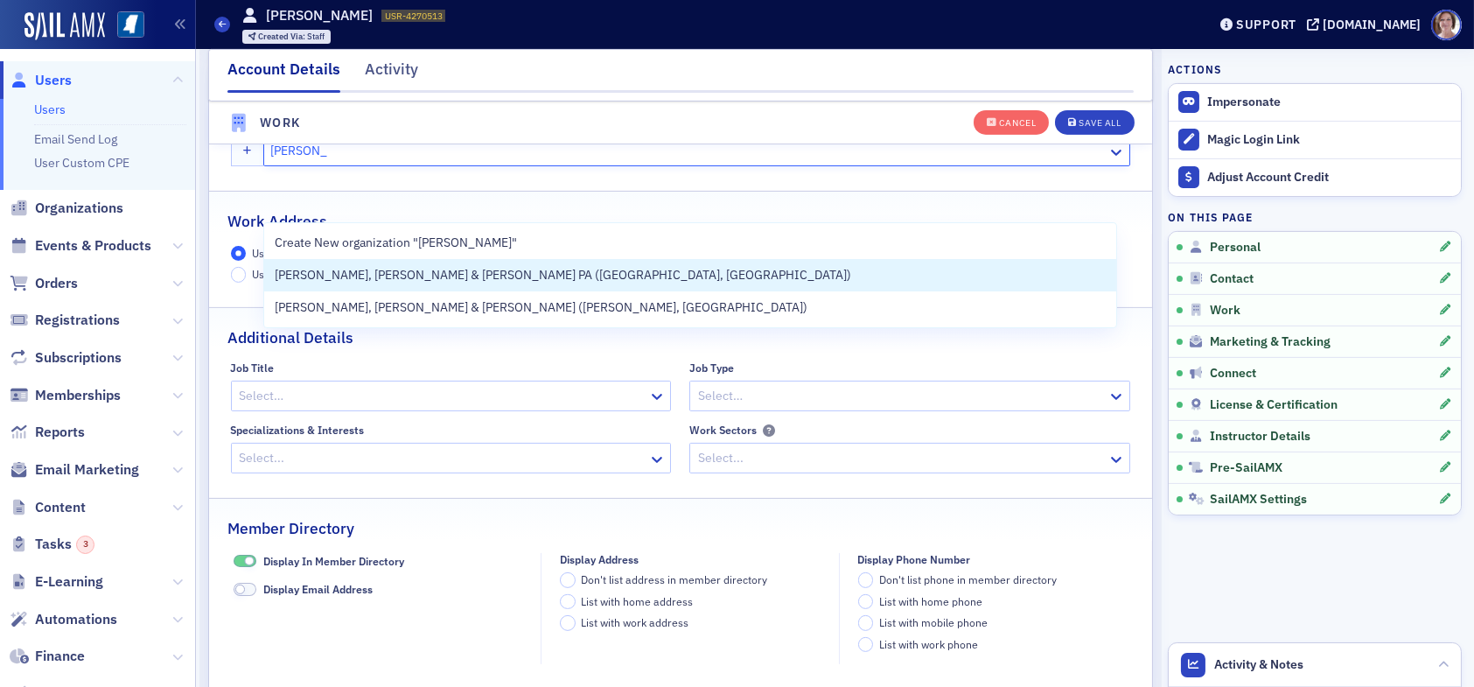
scroll to position [1471, 0]
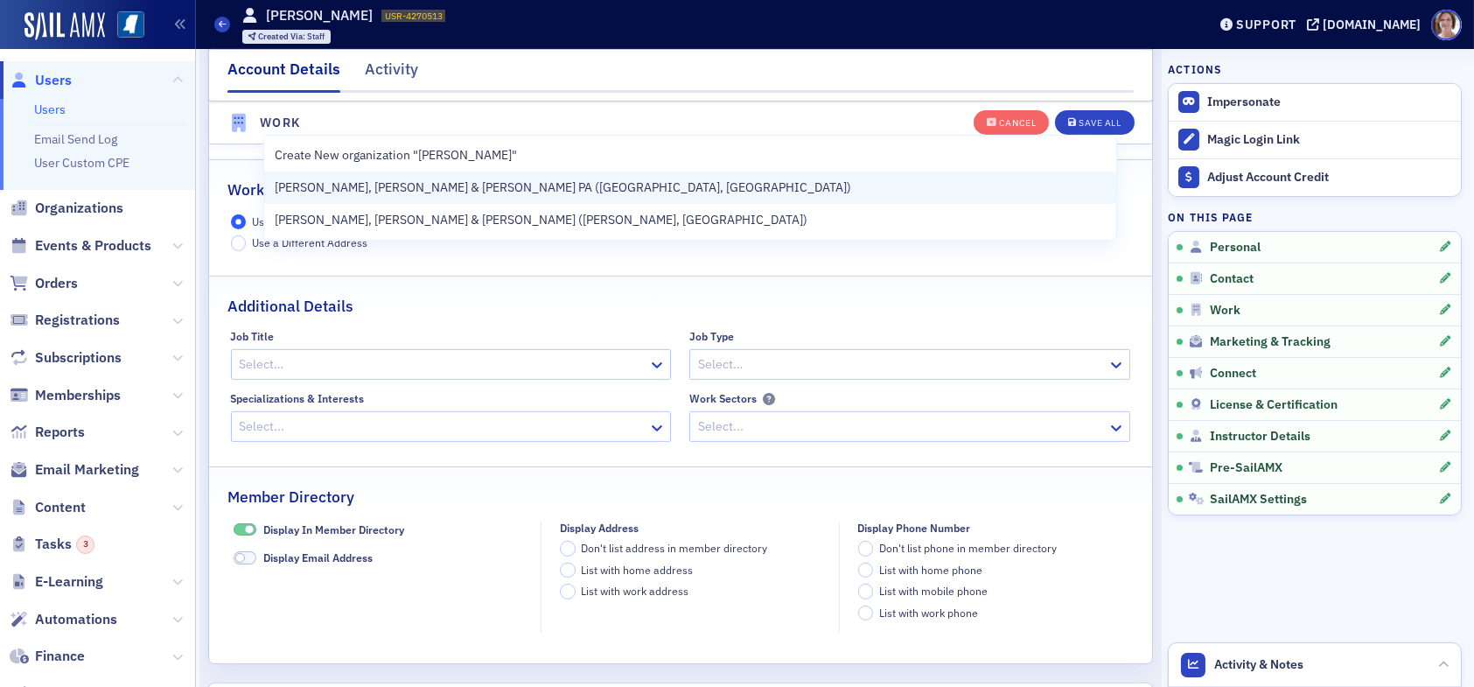
click at [532, 186] on div "[PERSON_NAME], [PERSON_NAME] & [PERSON_NAME] PA ([GEOGRAPHIC_DATA], [GEOGRAPHIC…" at bounding box center [690, 187] width 831 height 18
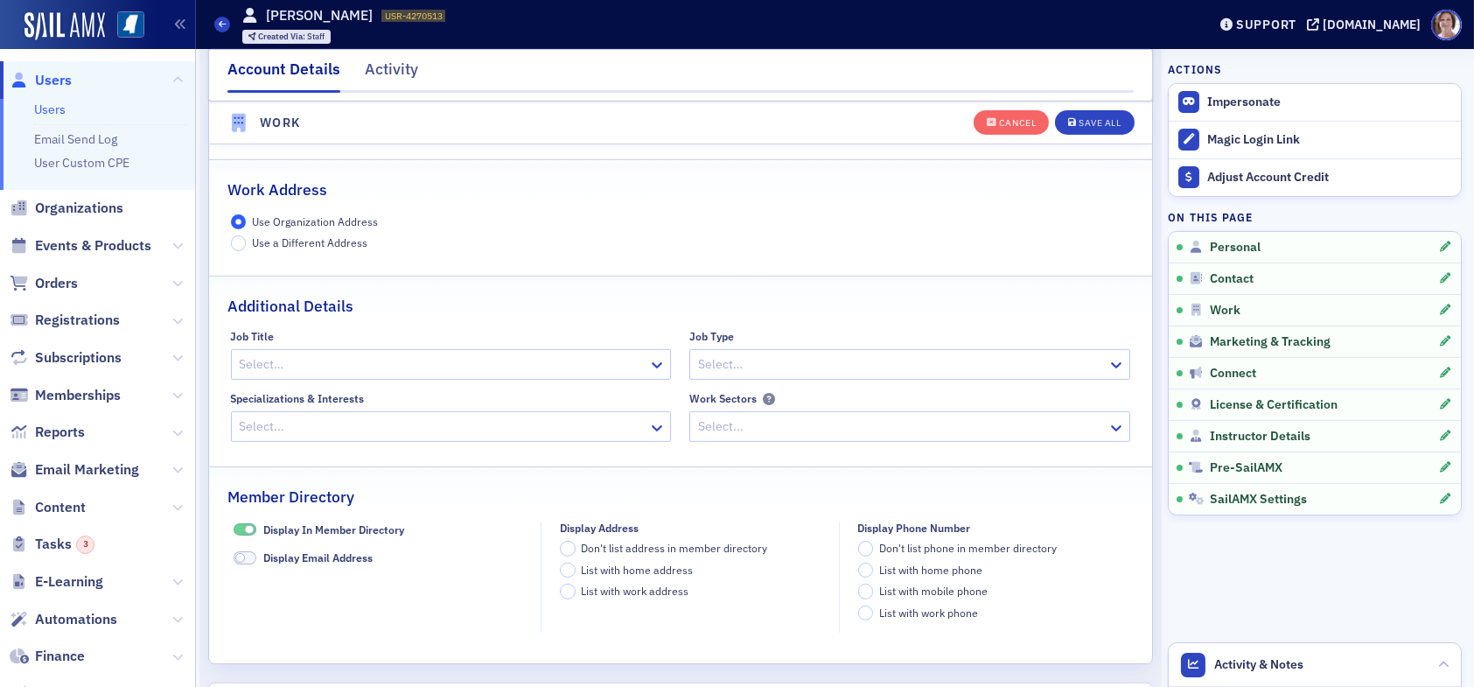
scroll to position [1296, 0]
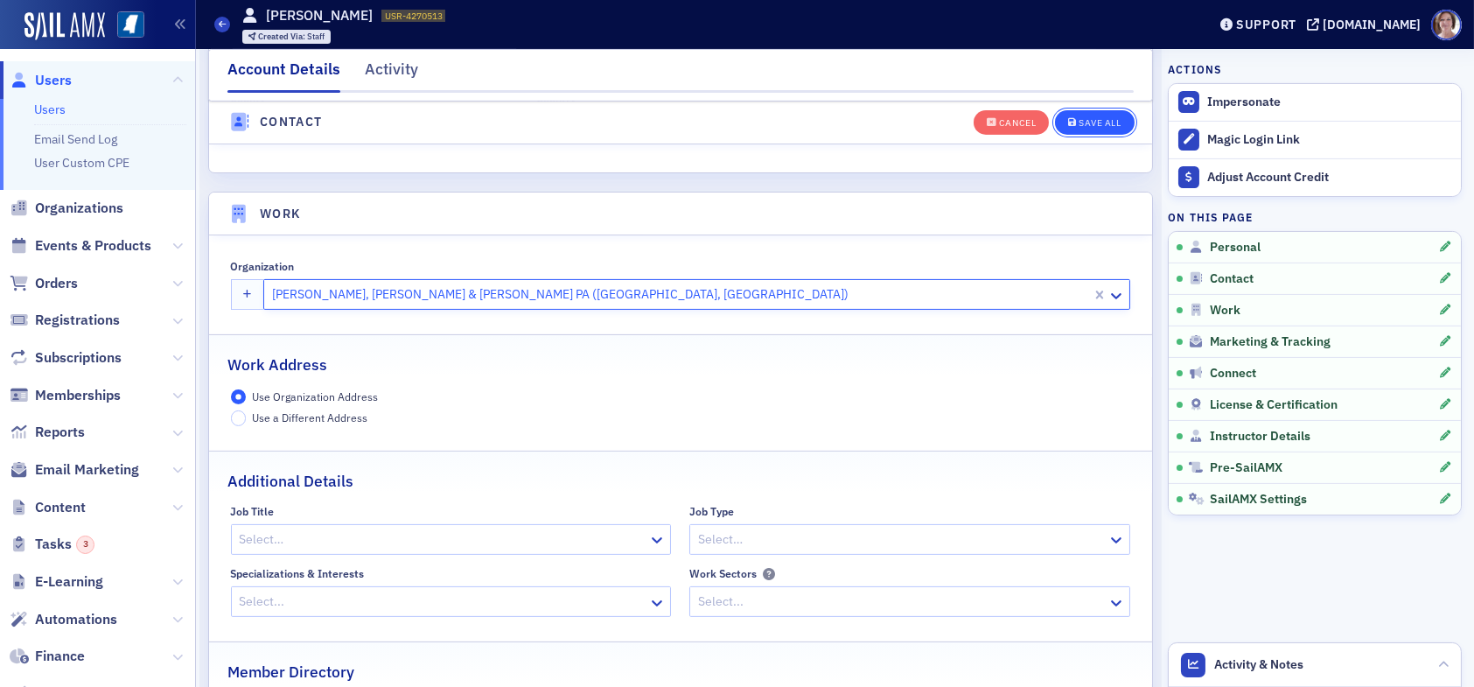
click at [1093, 124] on div "Save All" at bounding box center [1100, 123] width 42 height 10
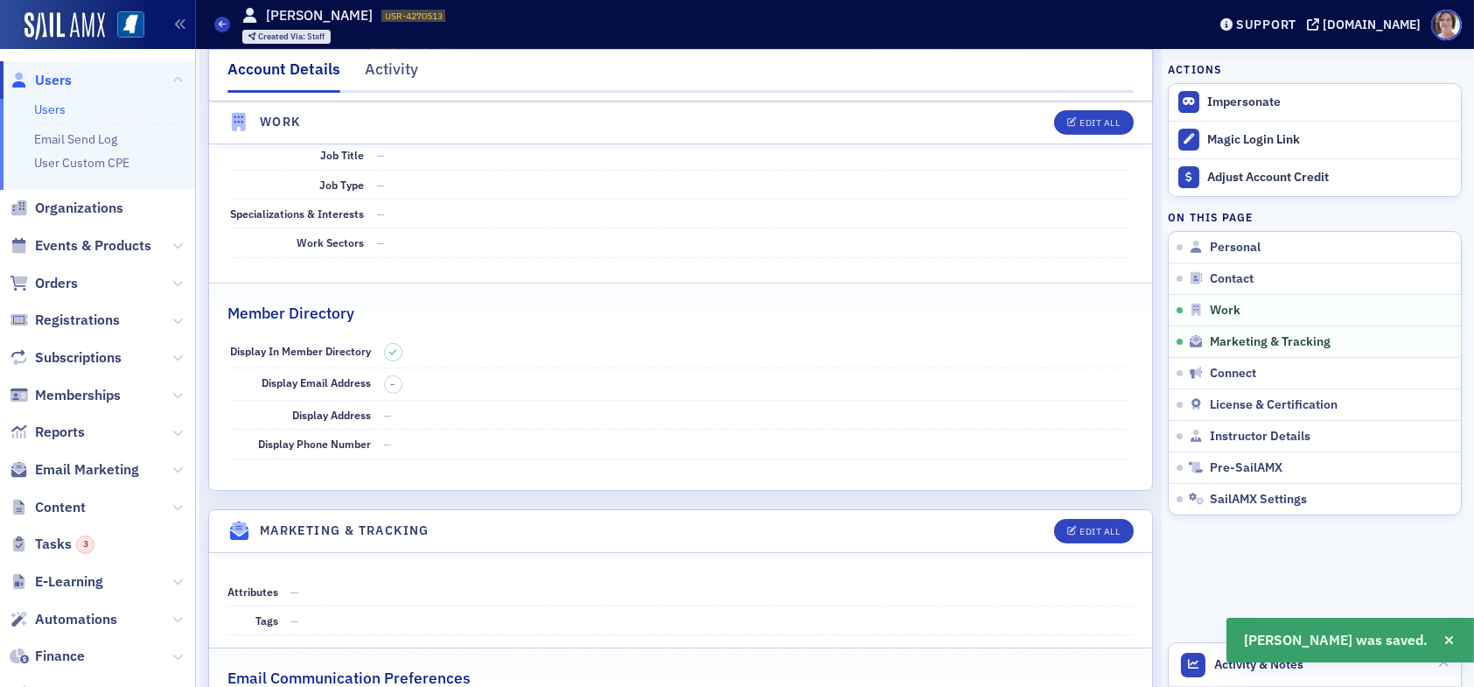
click at [59, 78] on span "Users" at bounding box center [53, 80] width 37 height 19
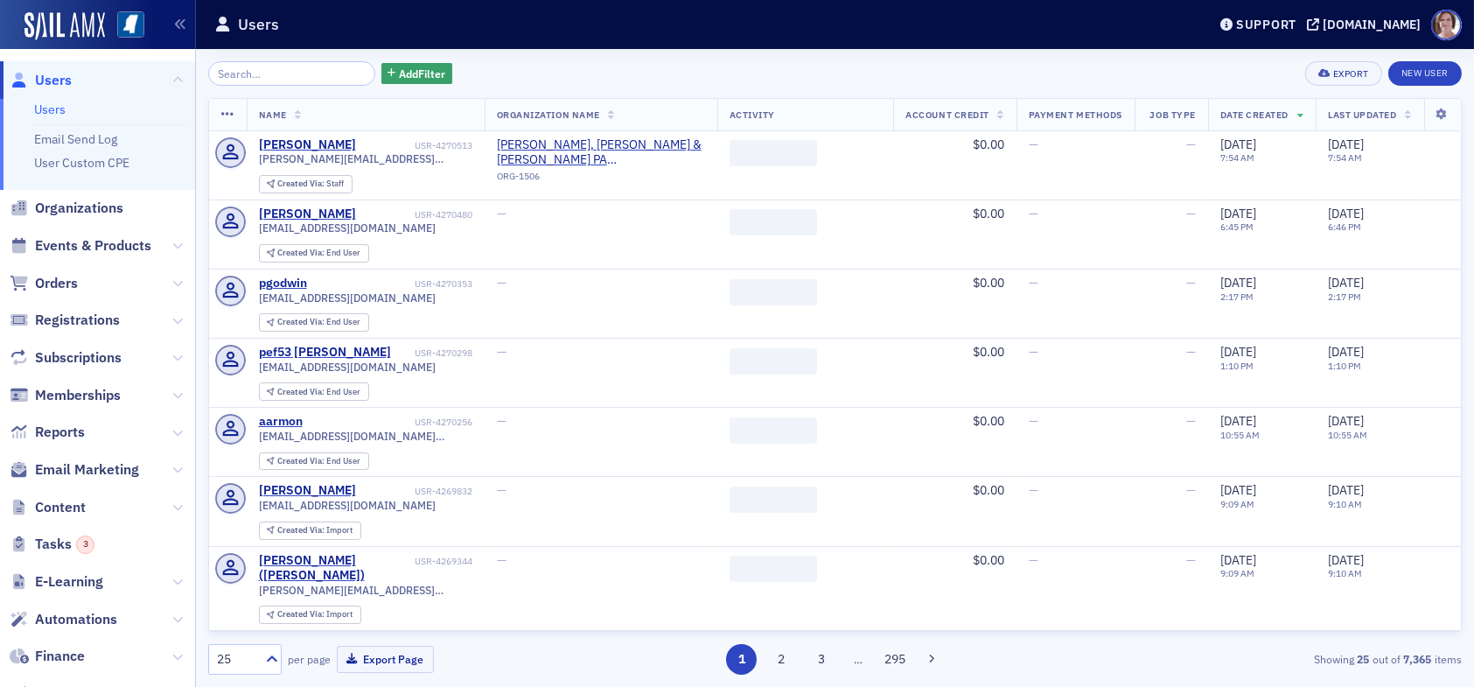
click at [289, 66] on input "search" at bounding box center [291, 73] width 167 height 24
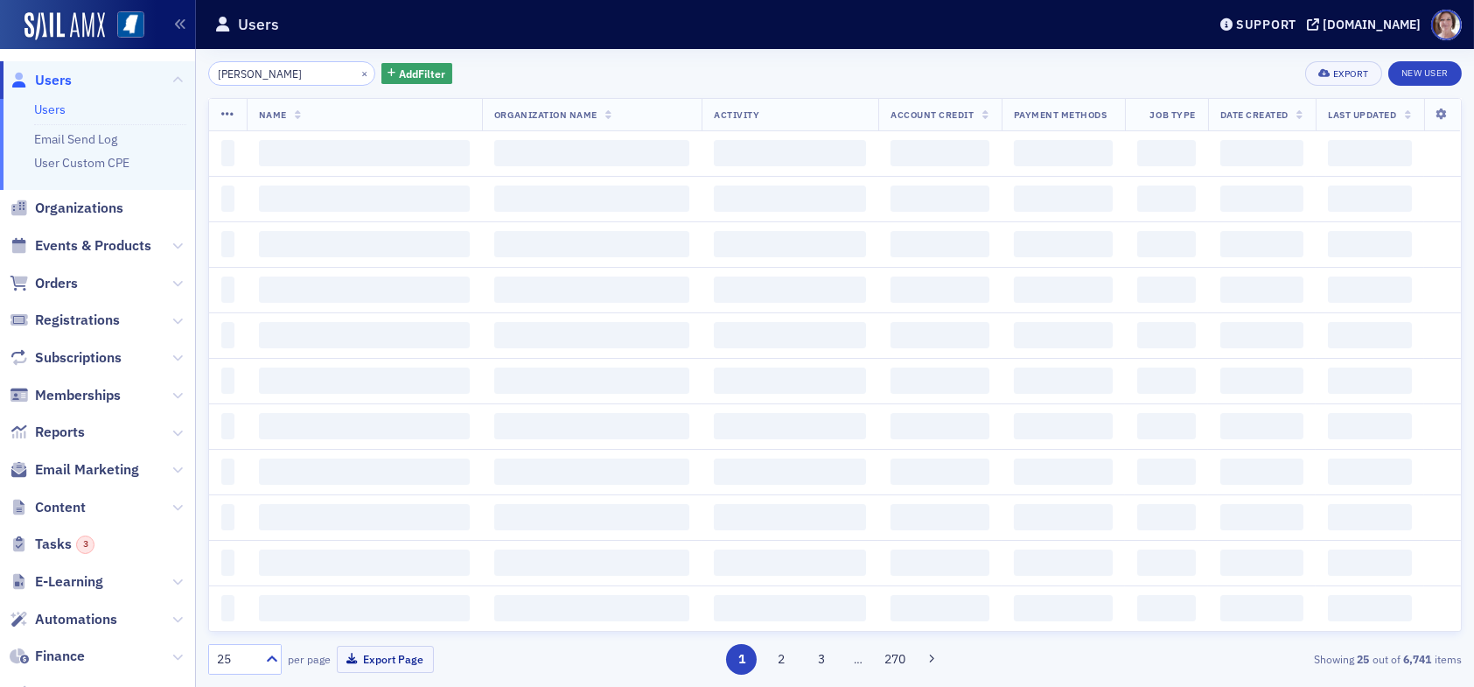
type input "miya bates"
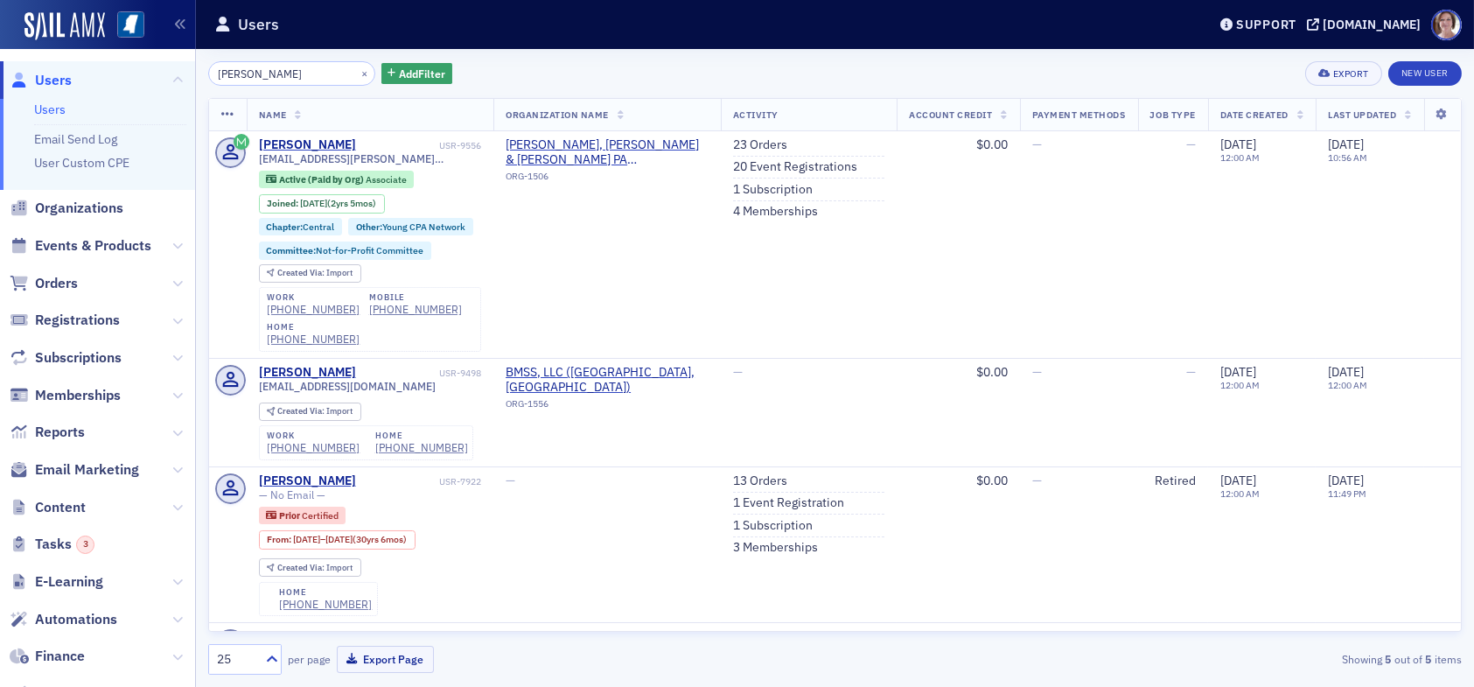
drag, startPoint x: 286, startPoint y: 75, endPoint x: 132, endPoint y: 77, distance: 154.0
click at [136, 77] on div "Users Users Email Send Log User Custom CPE Organizations Events & Products Orde…" at bounding box center [737, 343] width 1474 height 687
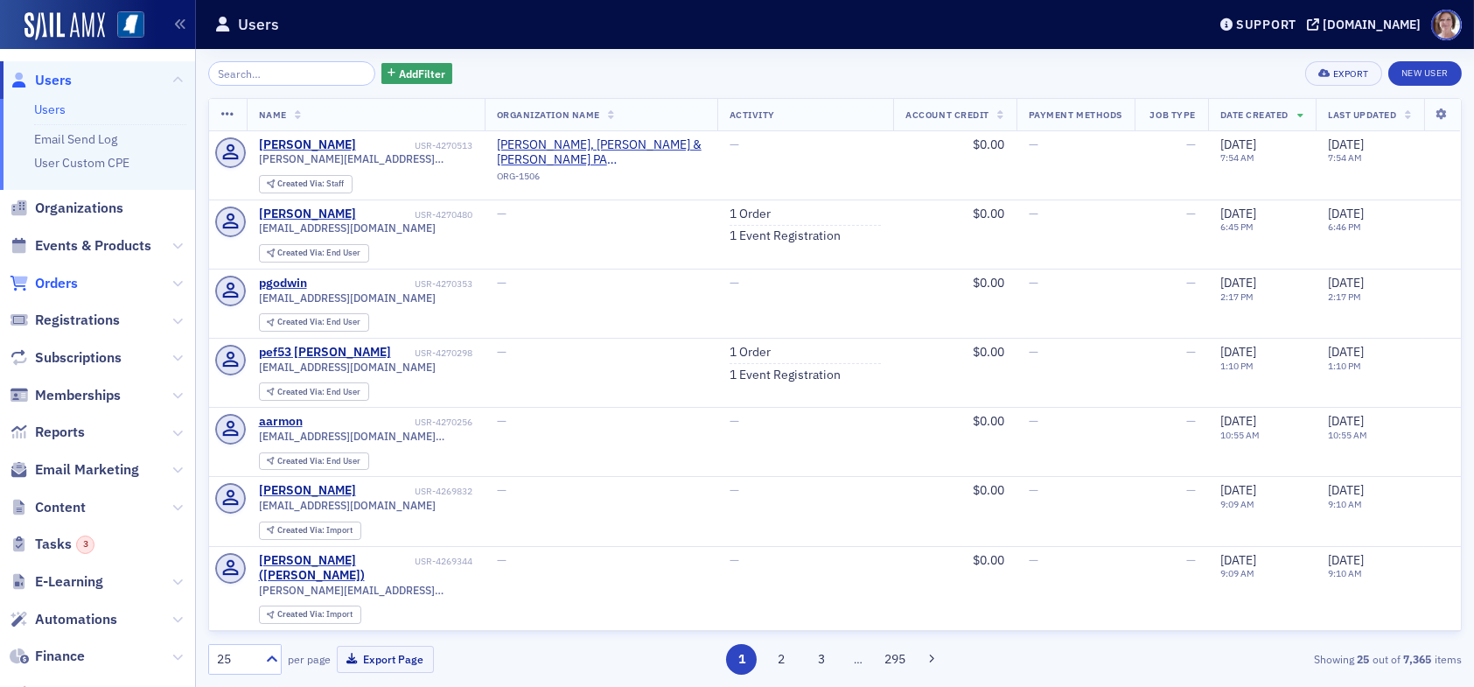
click at [57, 281] on span "Orders" at bounding box center [56, 283] width 43 height 19
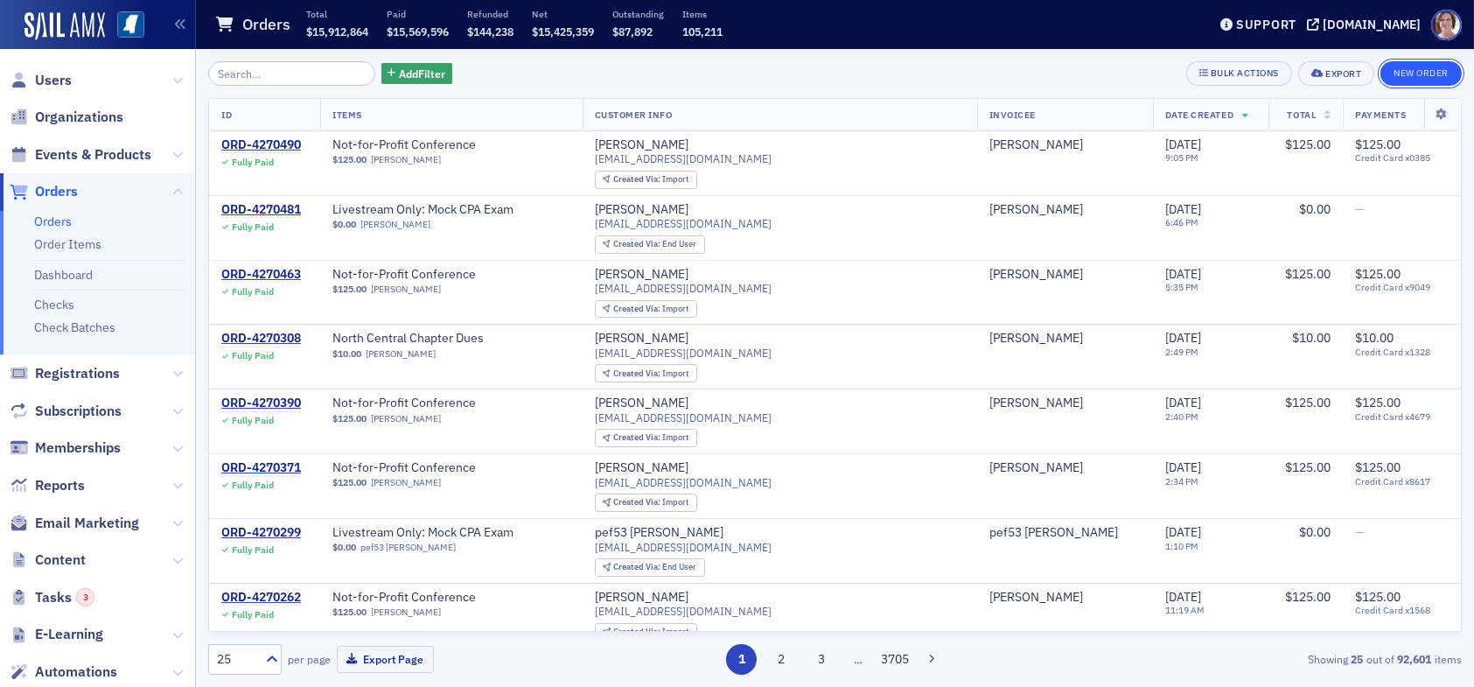
click at [1433, 71] on button "New Order" at bounding box center [1421, 73] width 81 height 24
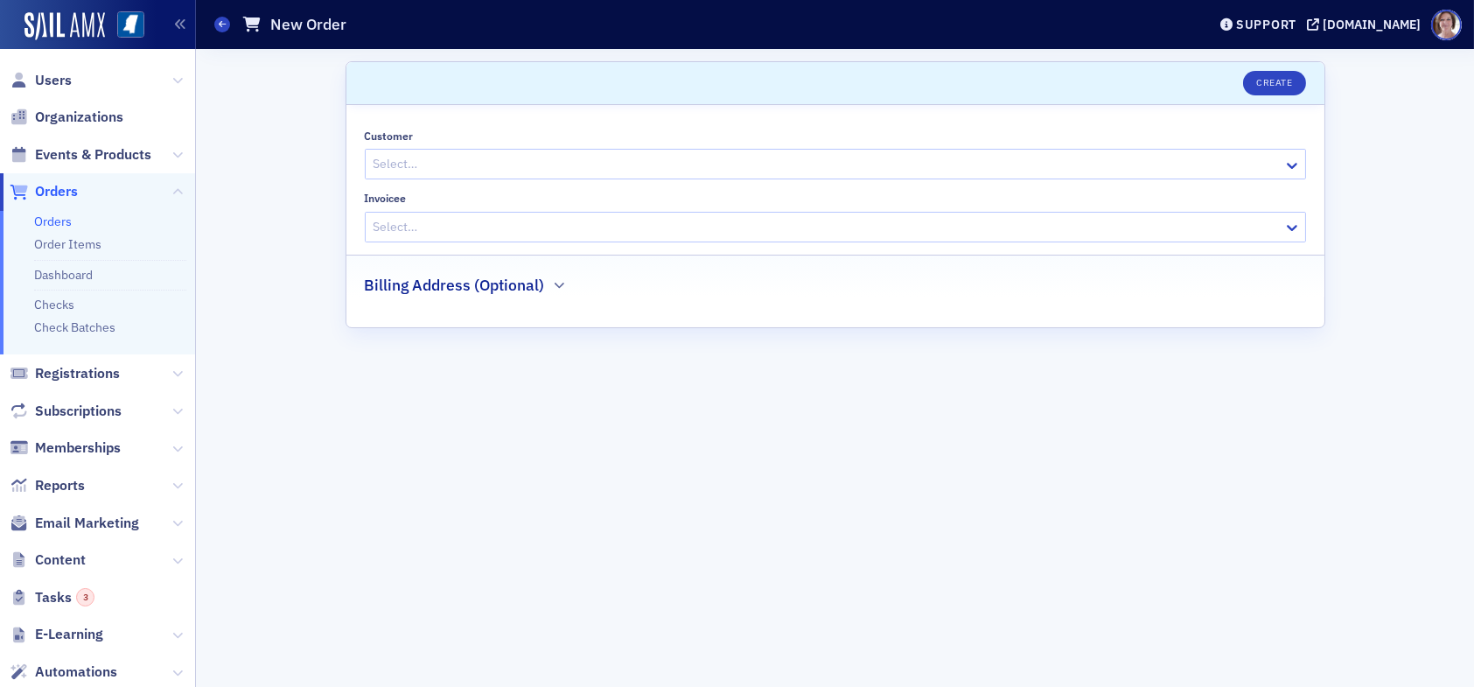
click at [456, 160] on div at bounding box center [827, 164] width 910 height 22
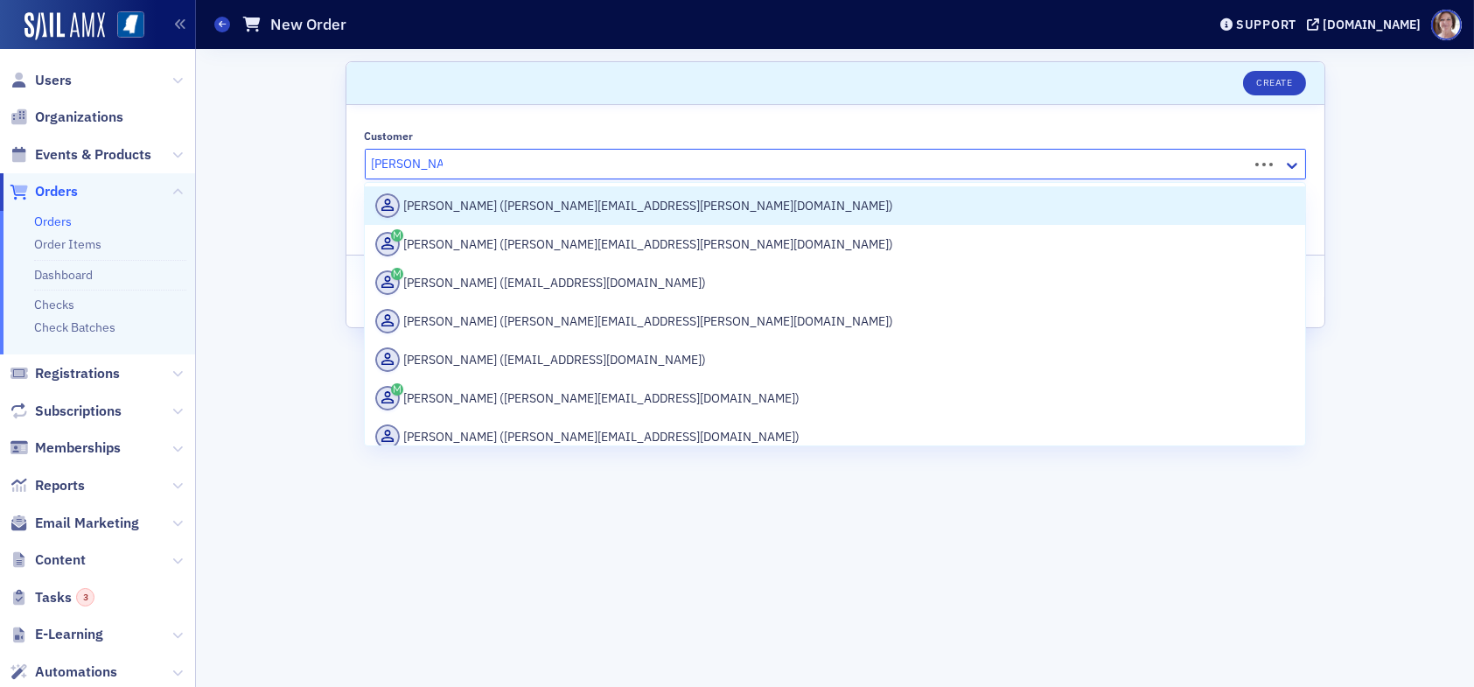
type input "owen jackson"
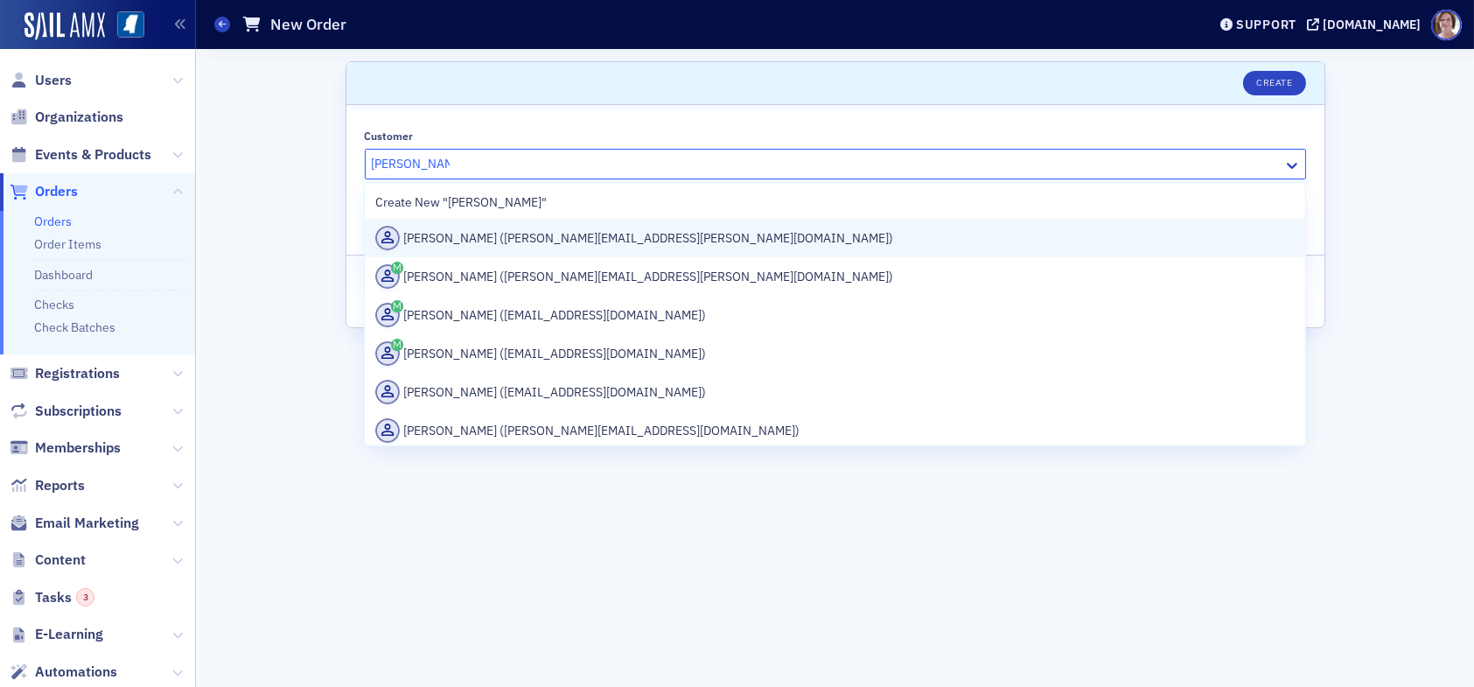
click at [588, 238] on div "Owen Jackson (owen.jackson@mcl.cpa)" at bounding box center [834, 238] width 919 height 24
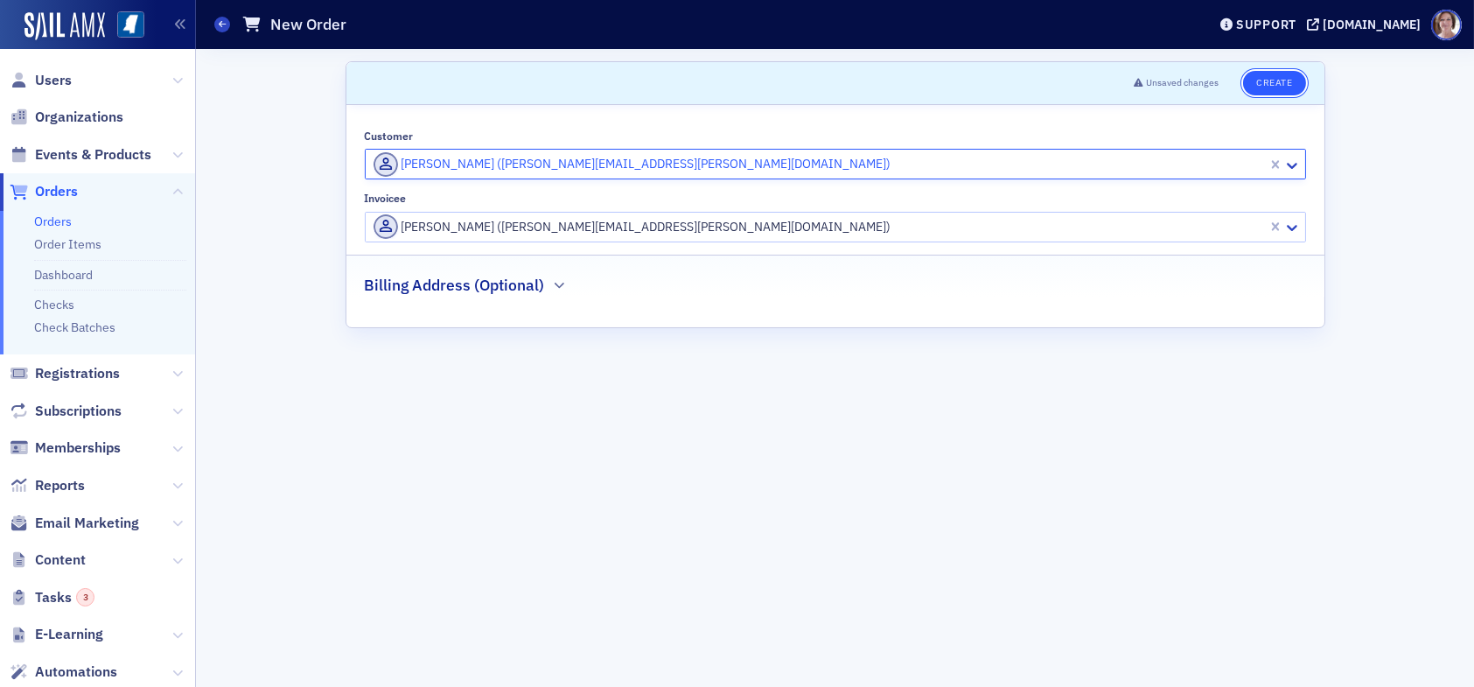
click at [1287, 80] on button "Create" at bounding box center [1274, 83] width 62 height 24
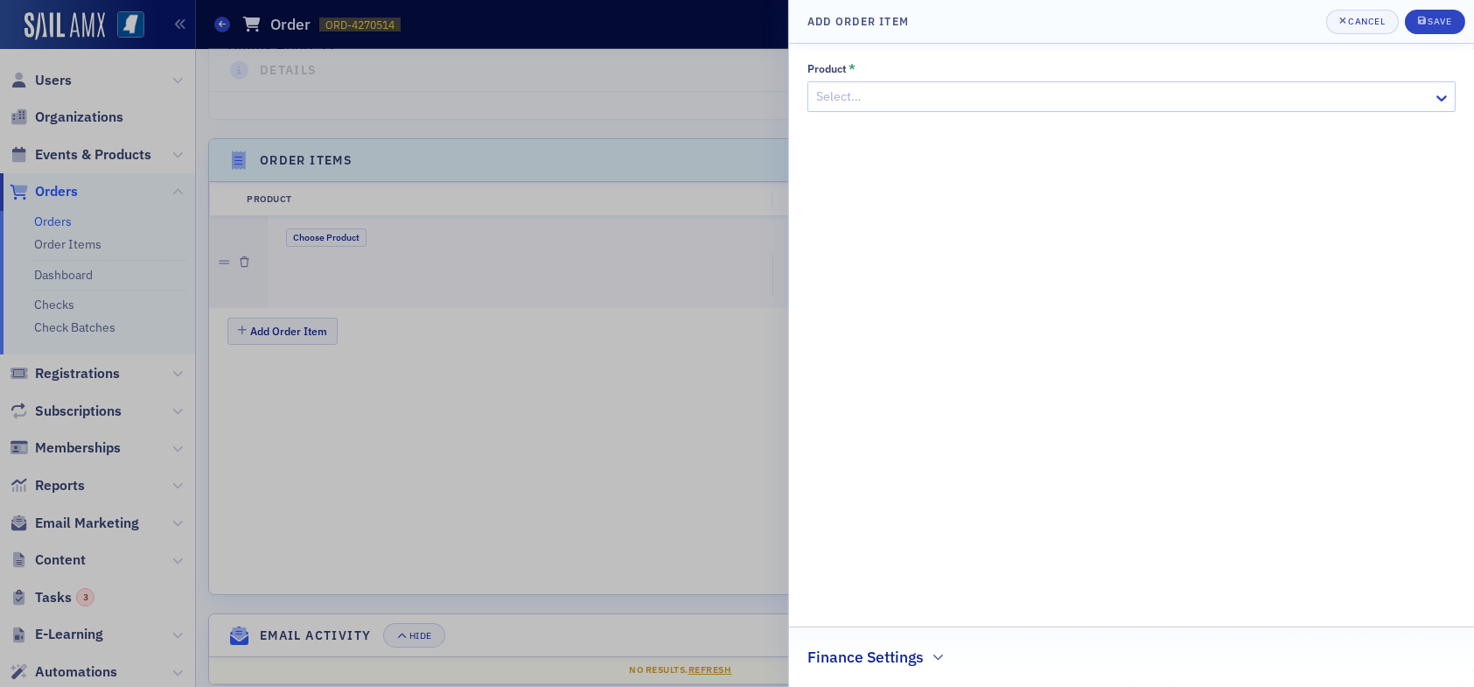
scroll to position [480, 0]
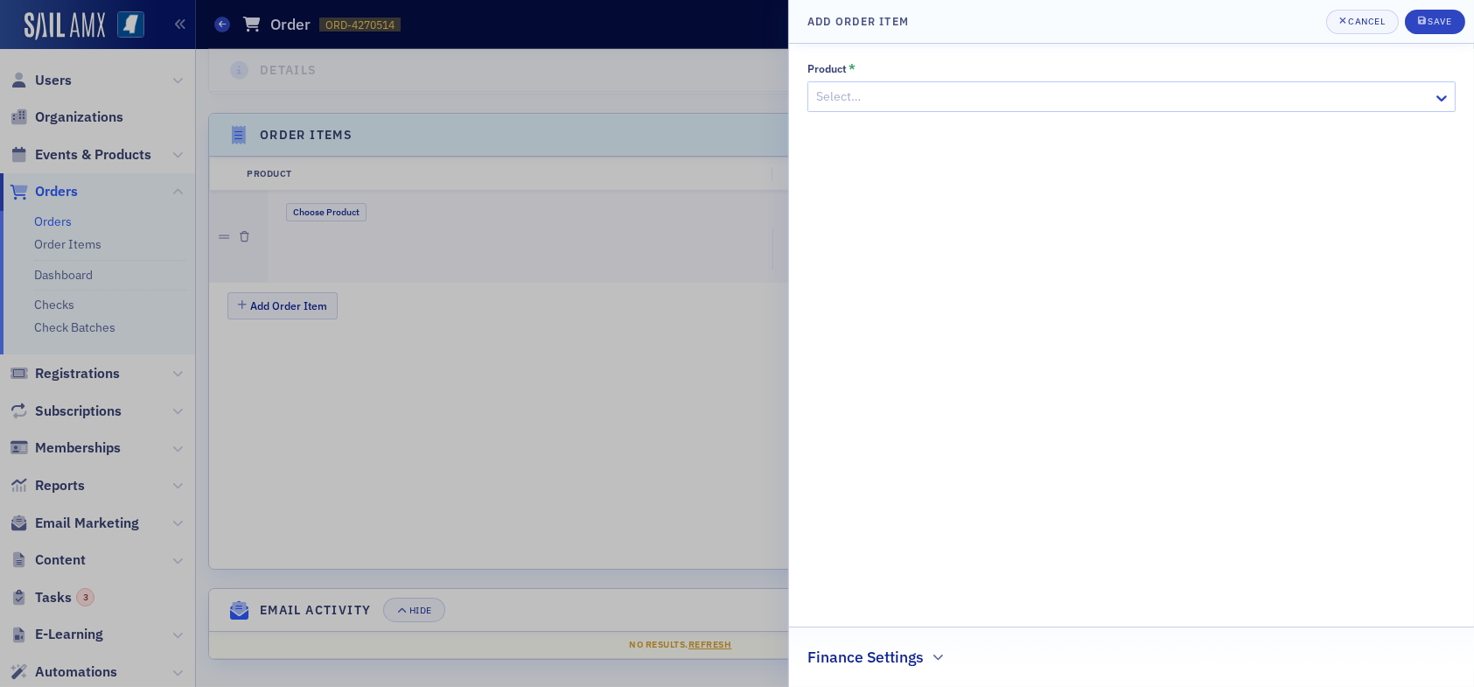
click at [931, 94] on div at bounding box center [1123, 97] width 617 height 22
type input "not-for-profit conference"
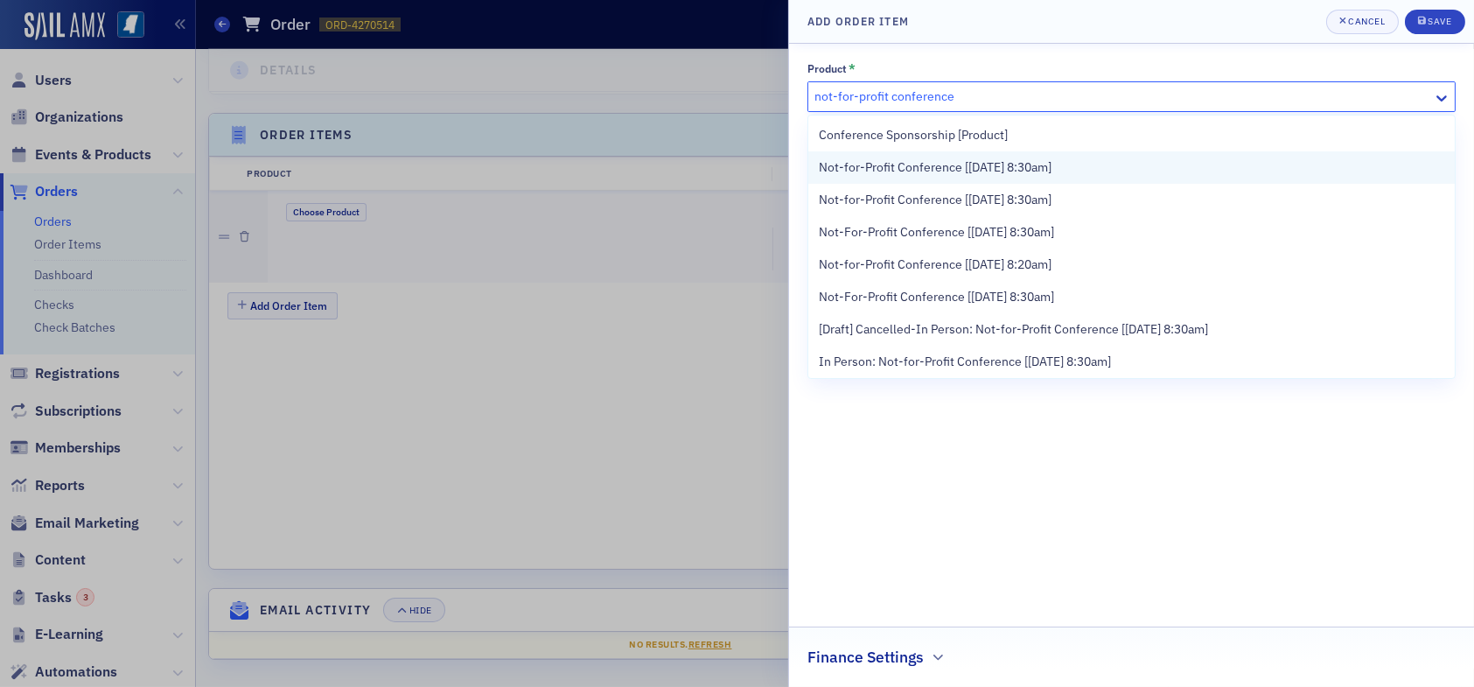
click at [1046, 167] on span "Not-for-Profit Conference [[DATE] 8:30am]" at bounding box center [935, 167] width 233 height 18
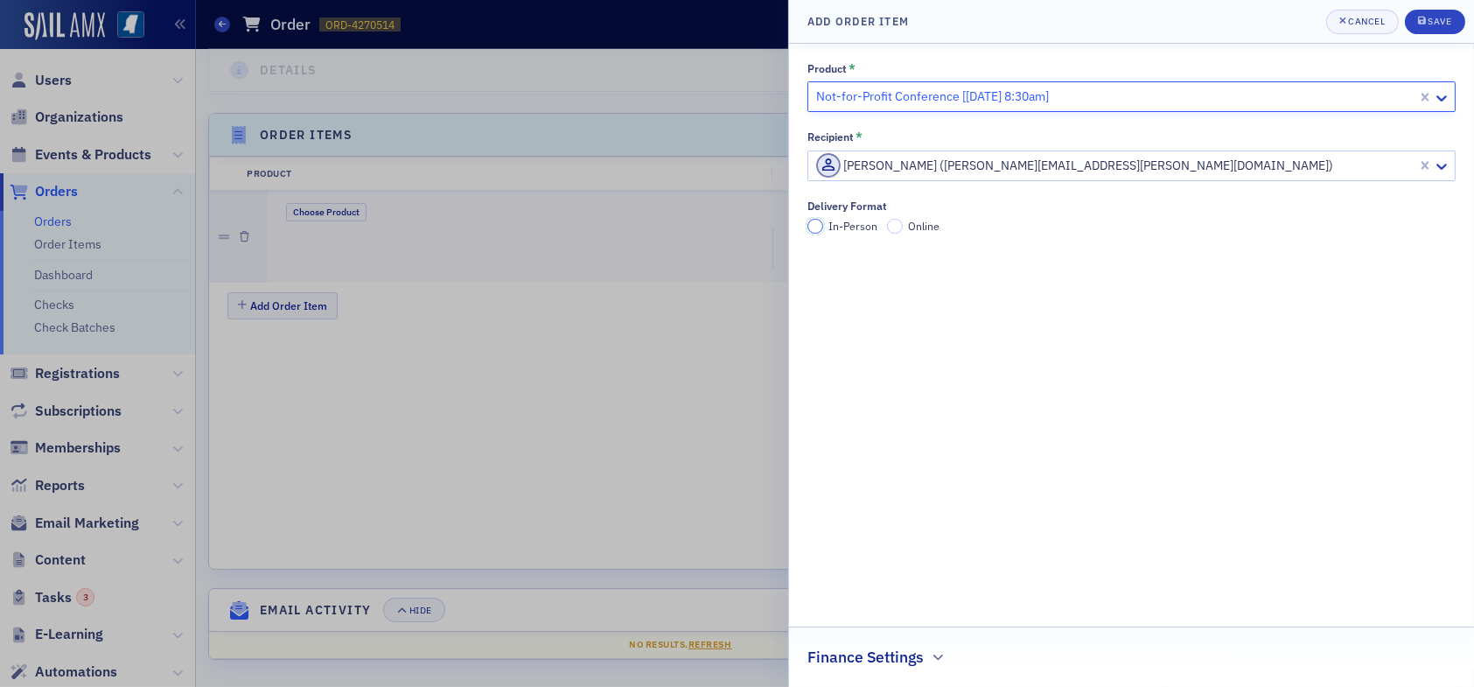
click at [812, 225] on input "In-Person" at bounding box center [816, 227] width 16 height 16
click at [1441, 17] on div "Save" at bounding box center [1440, 22] width 24 height 10
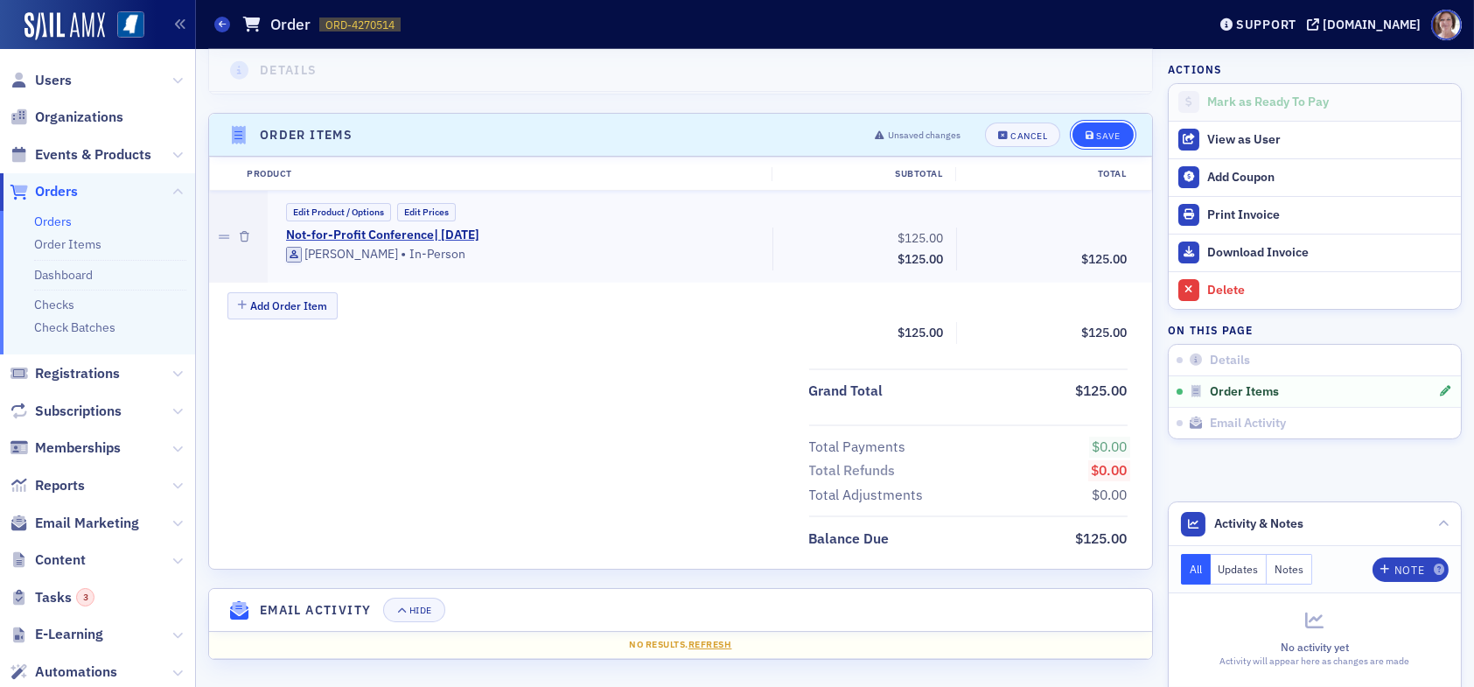
click at [1096, 136] on div "Save" at bounding box center [1108, 136] width 24 height 10
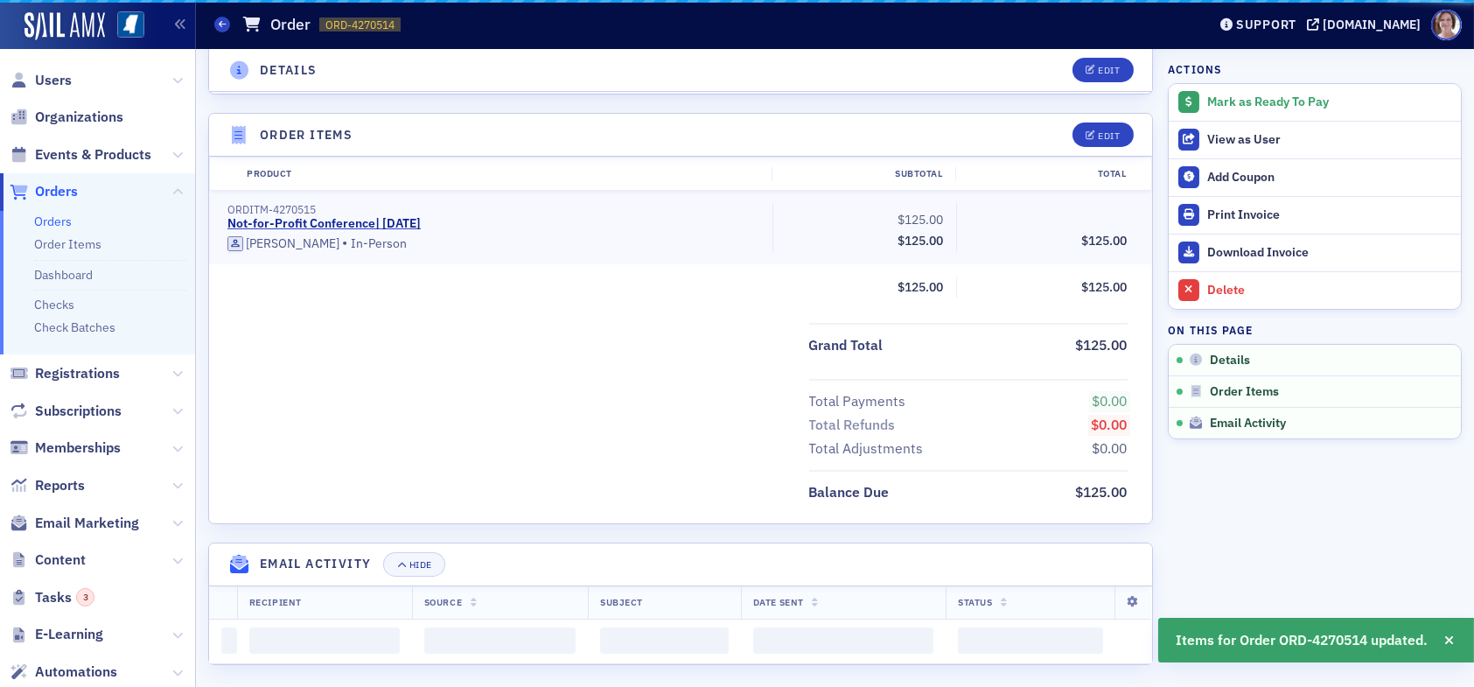
scroll to position [435, 0]
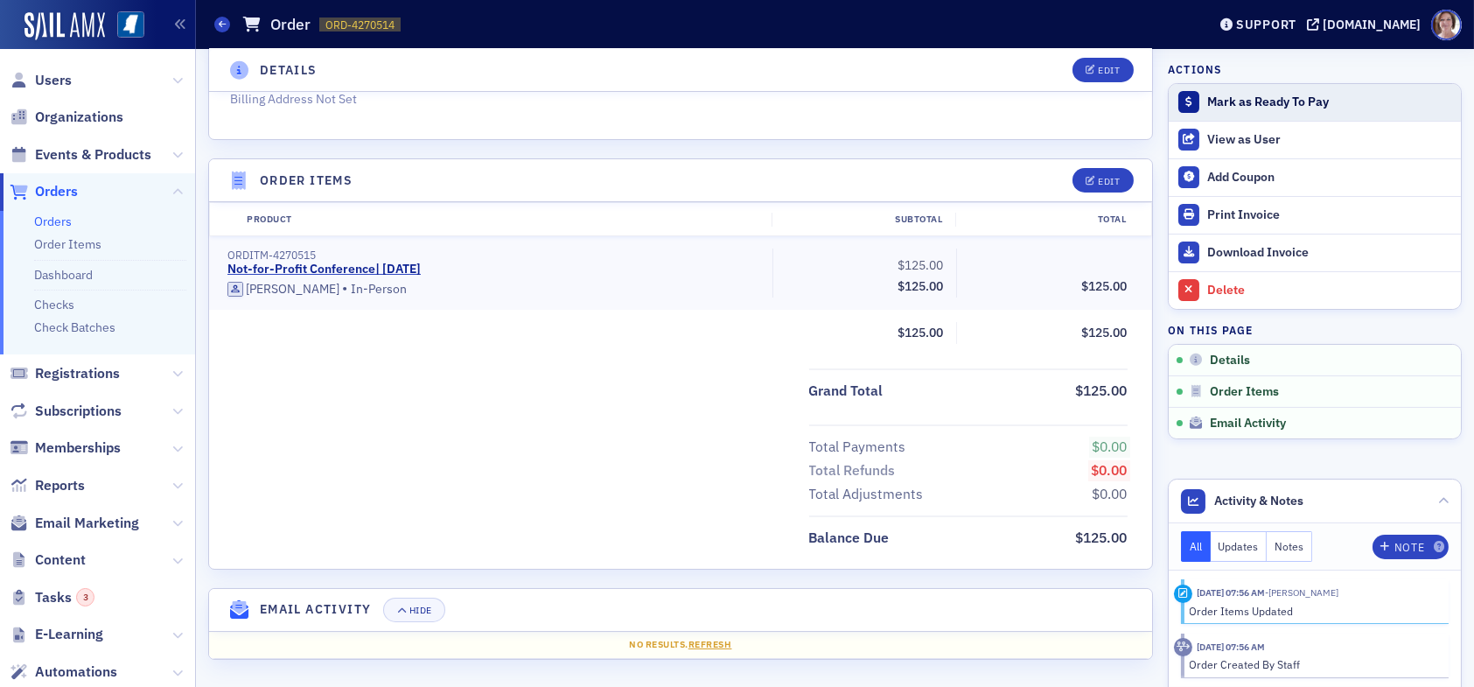
click at [1235, 100] on div "Mark as Ready To Pay" at bounding box center [1329, 102] width 245 height 16
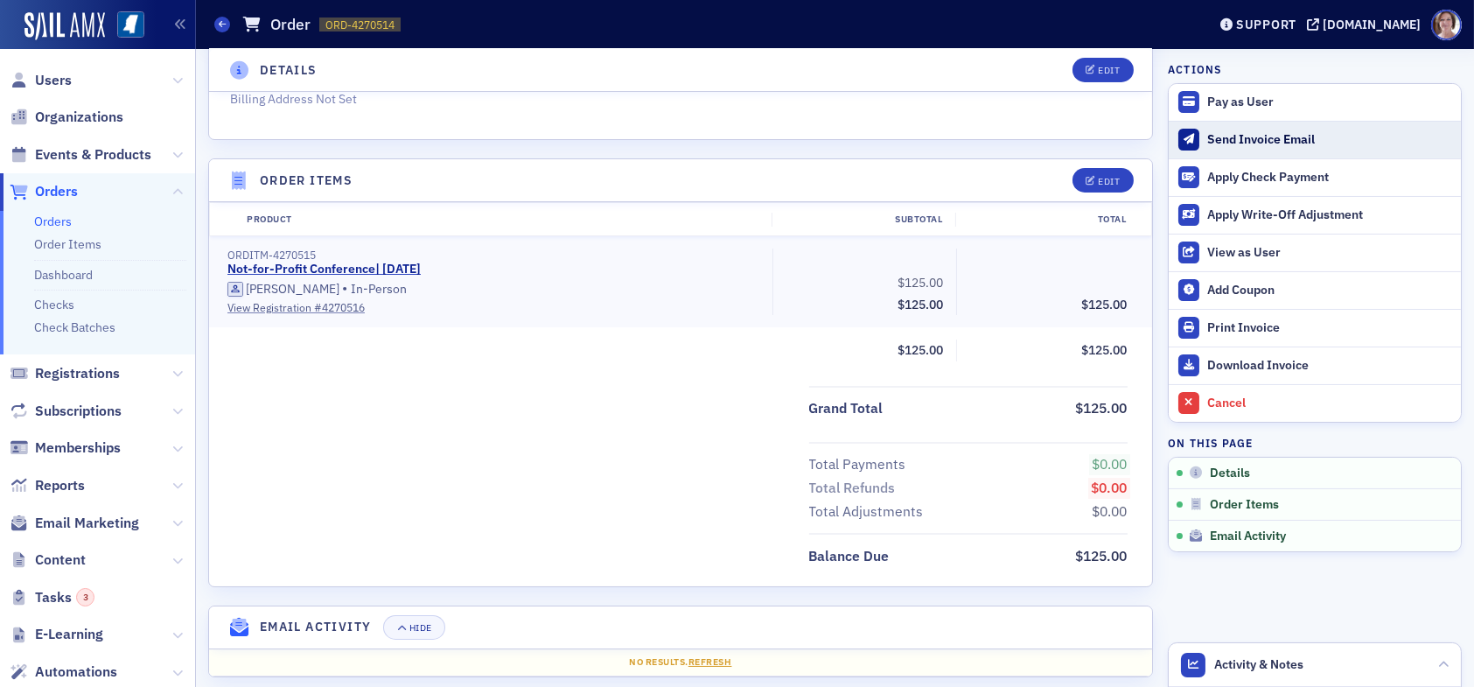
click at [1236, 141] on div "Send Invoice Email" at bounding box center [1329, 140] width 245 height 16
click at [50, 80] on span "Users" at bounding box center [53, 80] width 37 height 19
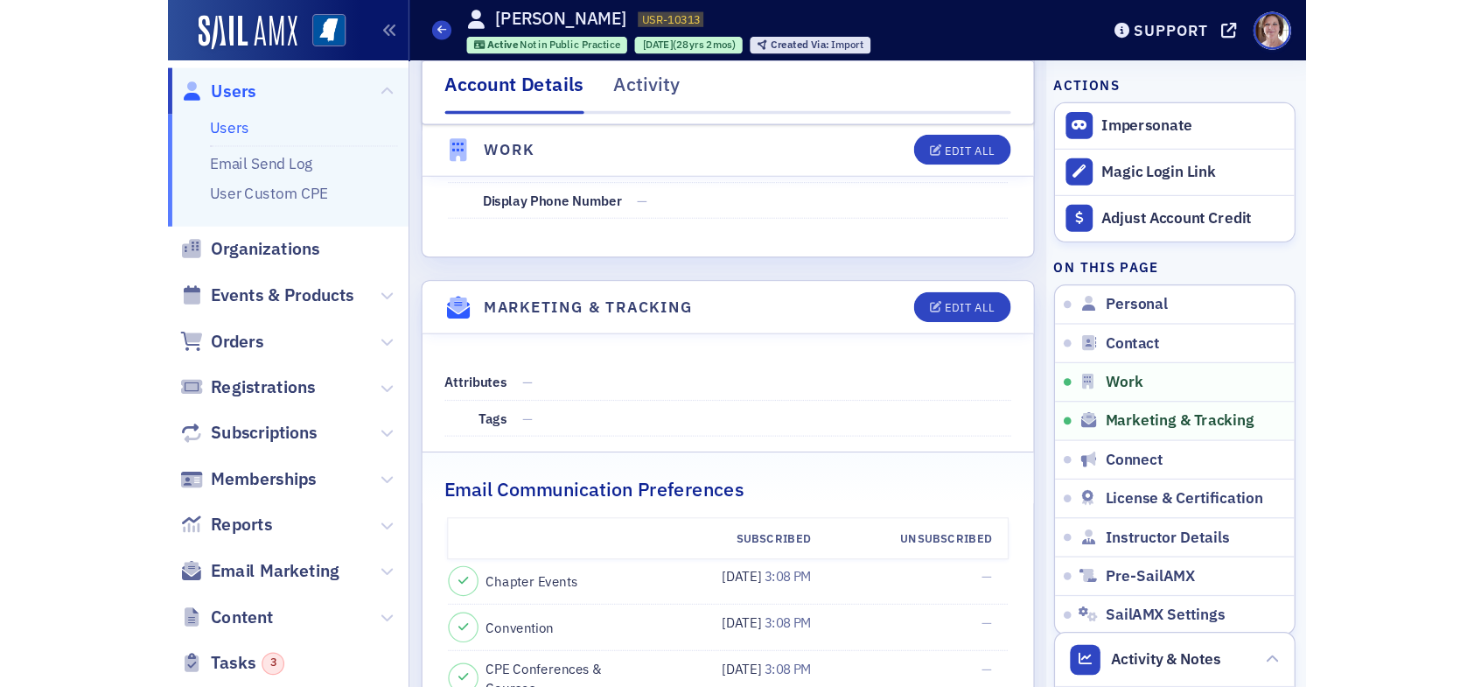
scroll to position [1662, 0]
